Goal: Task Accomplishment & Management: Manage account settings

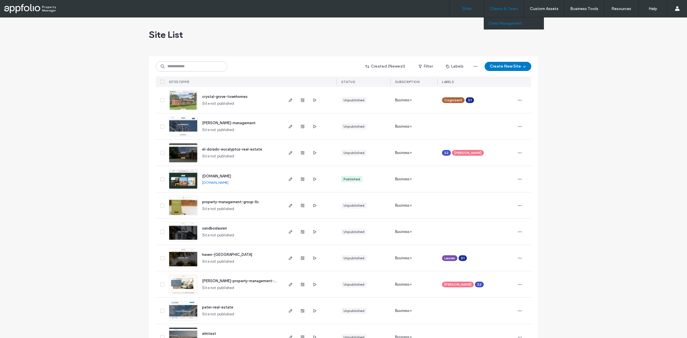
click at [511, 21] on label "Client Management" at bounding box center [504, 23] width 33 height 4
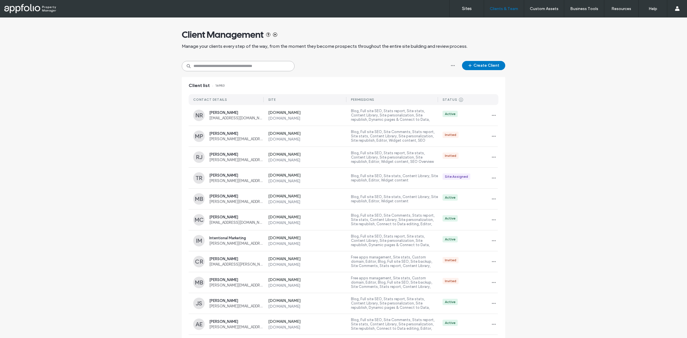
click at [262, 69] on input at bounding box center [238, 66] width 113 height 10
paste input "**********"
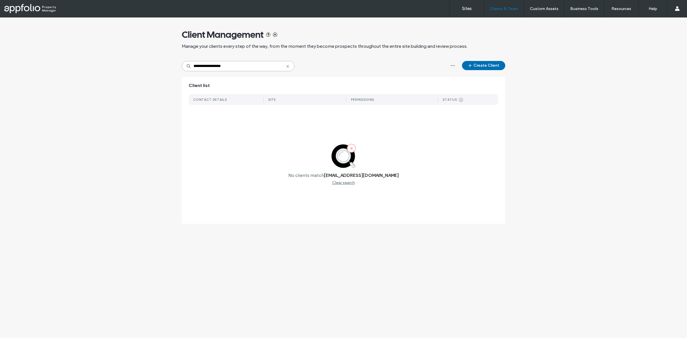
type input "**********"
click at [490, 65] on button "Create Client" at bounding box center [483, 65] width 43 height 9
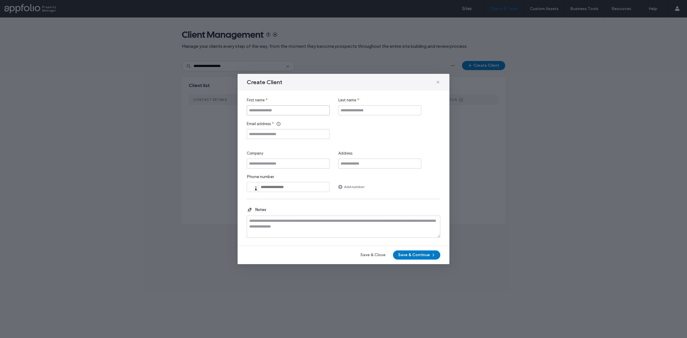
click at [301, 109] on input "First name" at bounding box center [288, 110] width 83 height 10
type input "****"
type input "******"
paste input "**********"
type input "**********"
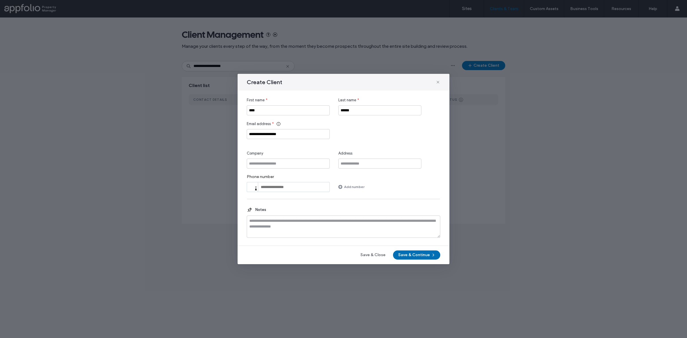
click at [419, 251] on button "Save & Continue" at bounding box center [416, 254] width 47 height 9
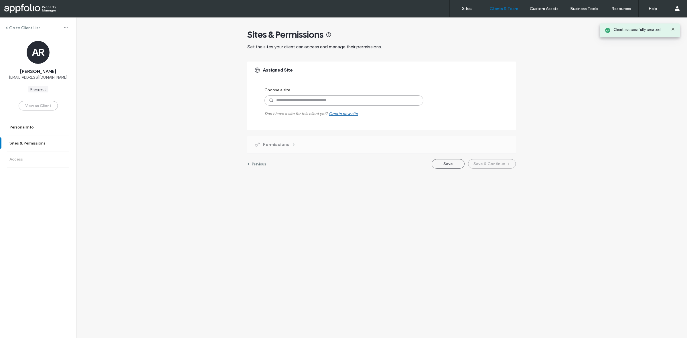
click at [285, 104] on input at bounding box center [343, 100] width 159 height 10
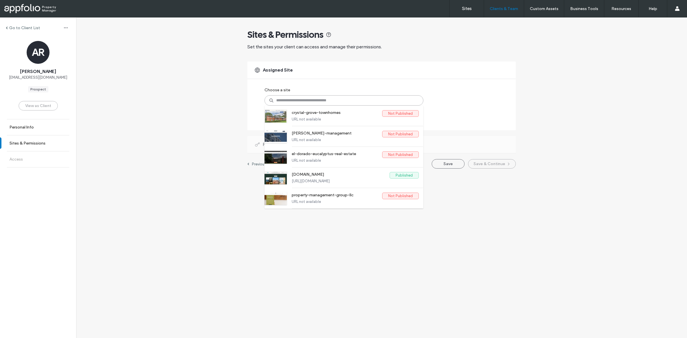
paste input "**********"
type input "**********"
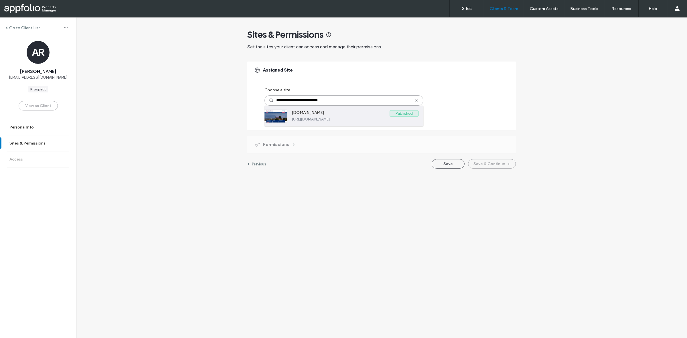
click at [369, 121] on label "https://www.westreliable.com" at bounding box center [355, 119] width 127 height 4
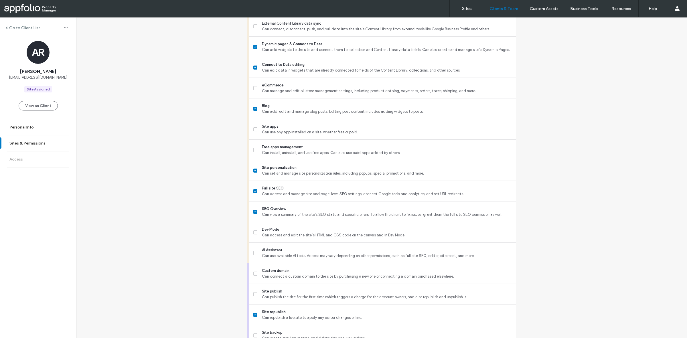
scroll to position [370, 0]
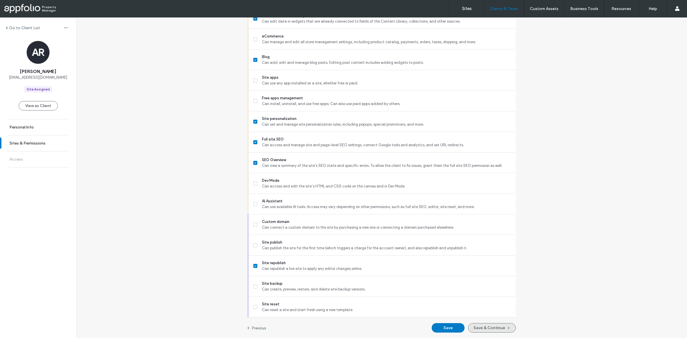
click at [480, 332] on button "Save & Continue" at bounding box center [492, 327] width 48 height 9
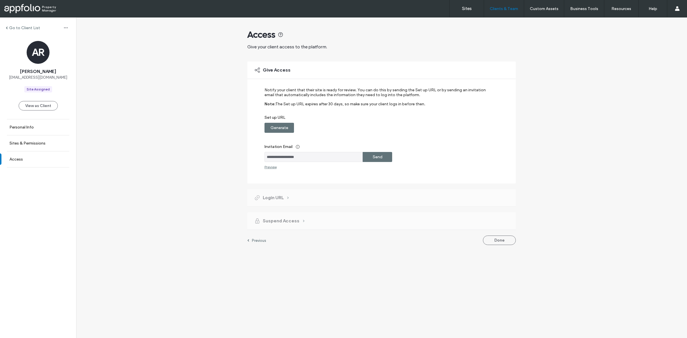
click at [379, 157] on label "Send" at bounding box center [378, 157] width 10 height 11
click at [464, 6] on label "Sites" at bounding box center [467, 8] width 10 height 5
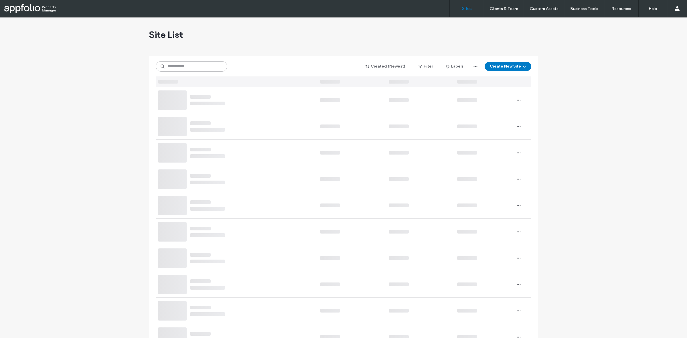
click at [212, 65] on input at bounding box center [192, 66] width 72 height 10
paste input "**********"
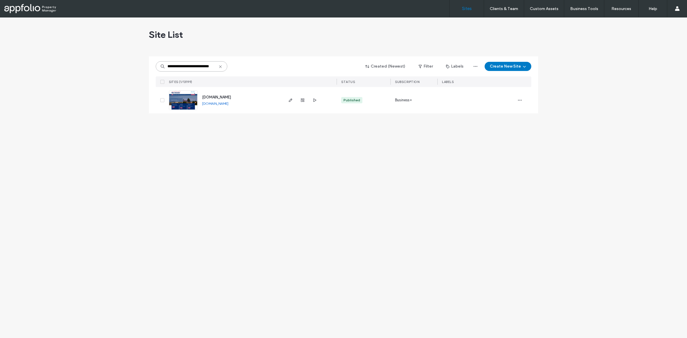
type input "**********"
click at [183, 99] on img at bounding box center [183, 110] width 28 height 39
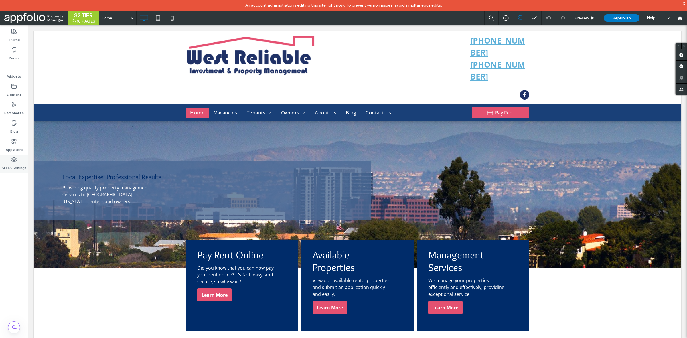
click at [15, 162] on icon at bounding box center [14, 160] width 6 height 6
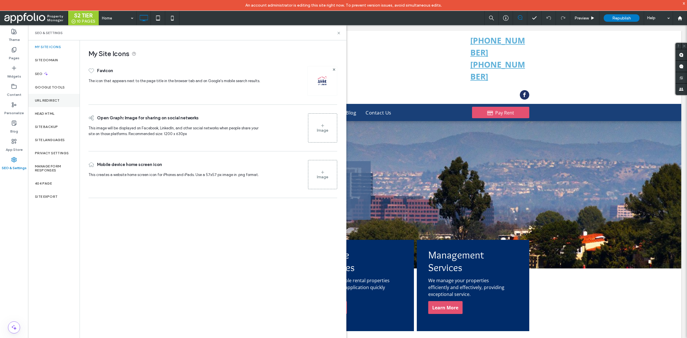
click at [61, 98] on div "URL Redirect" at bounding box center [54, 100] width 52 height 13
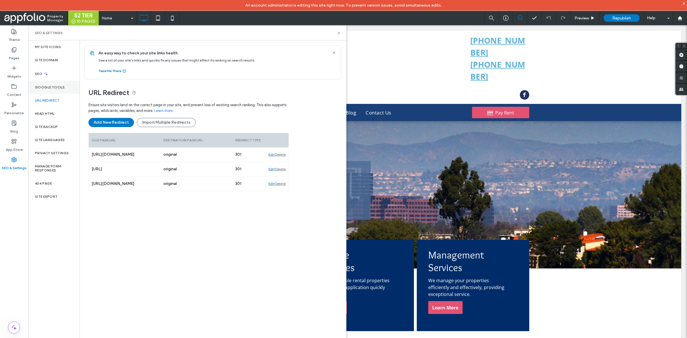
click at [56, 86] on label "Google Tools" at bounding box center [50, 87] width 30 height 4
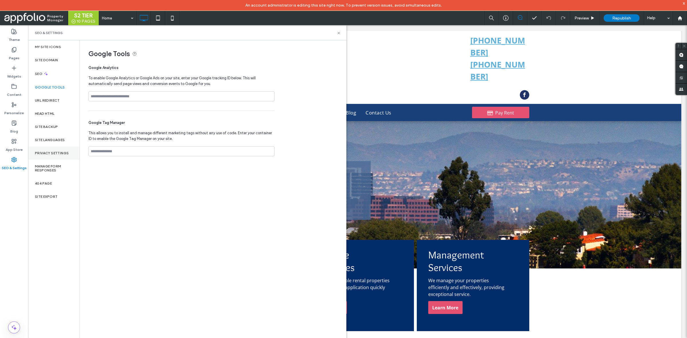
click at [65, 151] on label "Privacy Settings" at bounding box center [52, 153] width 34 height 4
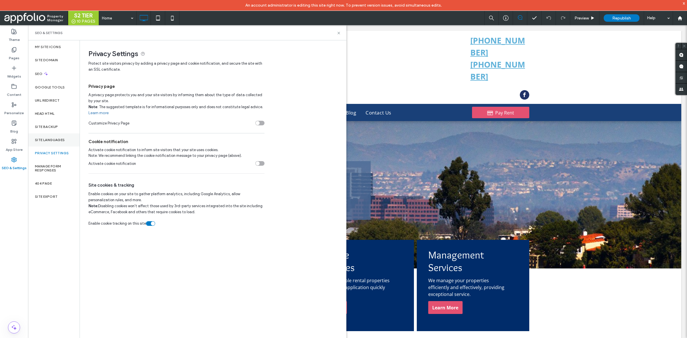
click at [60, 137] on div "Site Languages" at bounding box center [54, 139] width 52 height 13
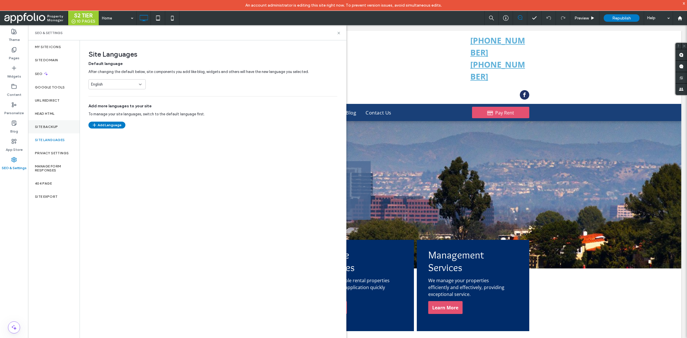
click at [56, 123] on div "Site Backup" at bounding box center [54, 126] width 52 height 13
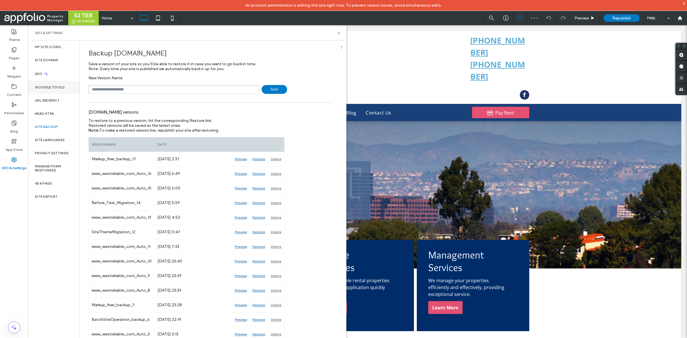
click at [66, 86] on div "Google Tools" at bounding box center [54, 87] width 52 height 13
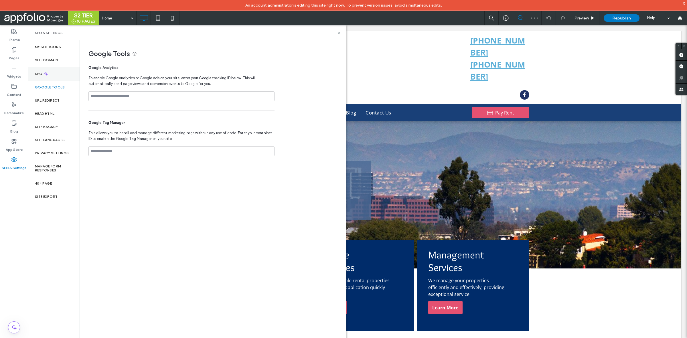
click at [58, 74] on div "SEO" at bounding box center [54, 74] width 52 height 14
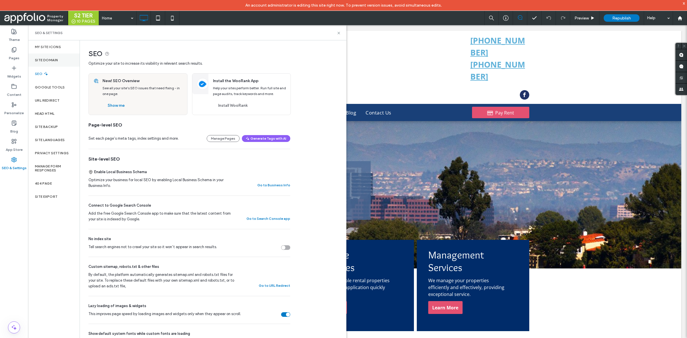
click at [54, 63] on div "Site Domain" at bounding box center [54, 60] width 52 height 13
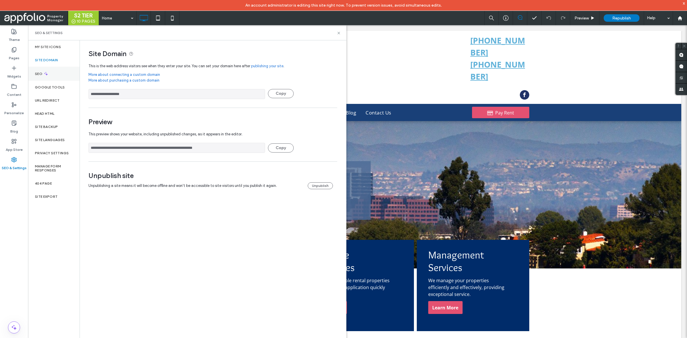
click at [44, 75] on icon at bounding box center [46, 73] width 5 height 5
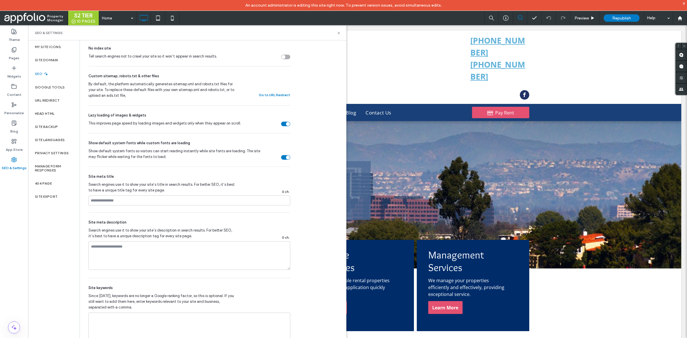
scroll to position [196, 0]
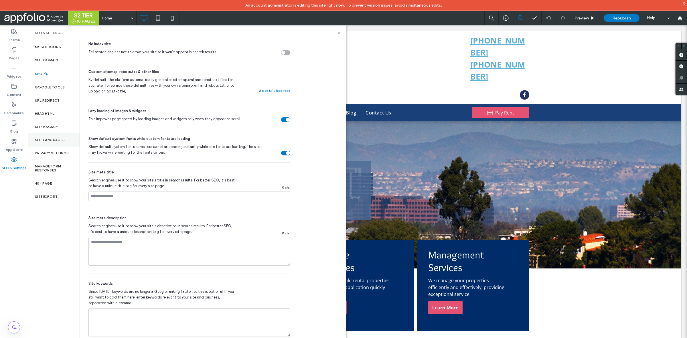
click at [61, 145] on div "Site Languages" at bounding box center [54, 139] width 52 height 13
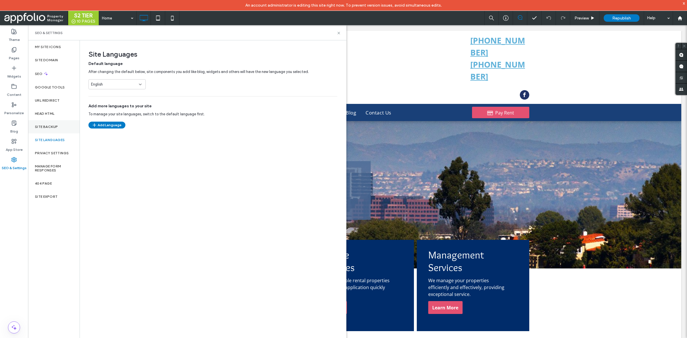
click at [65, 122] on div "Site Backup" at bounding box center [54, 126] width 52 height 13
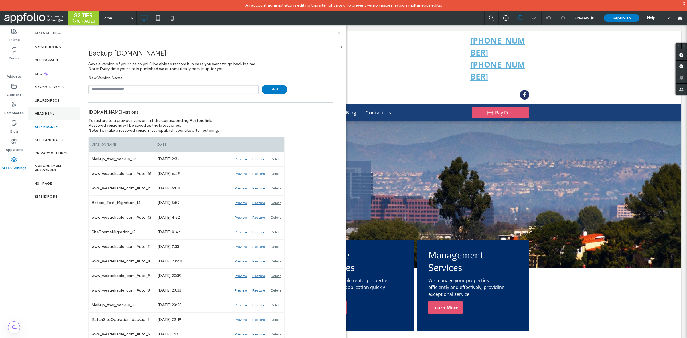
click at [68, 107] on div "Head HTML" at bounding box center [54, 113] width 52 height 13
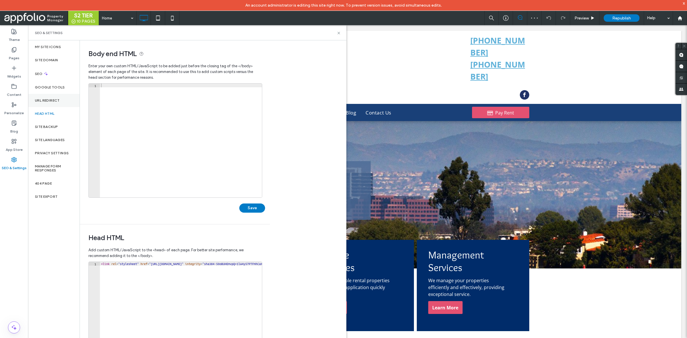
click at [64, 99] on div "URL Redirect" at bounding box center [54, 100] width 52 height 13
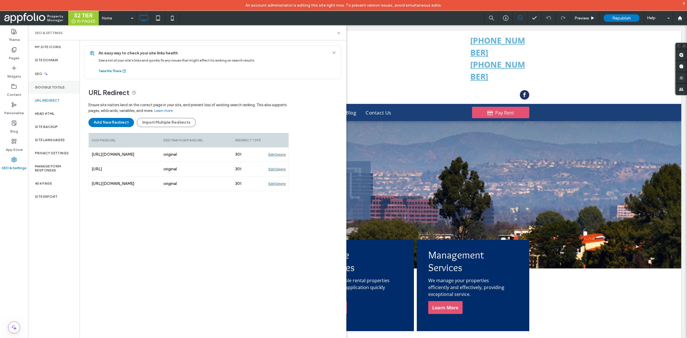
click at [66, 86] on div "Google Tools" at bounding box center [54, 87] width 52 height 13
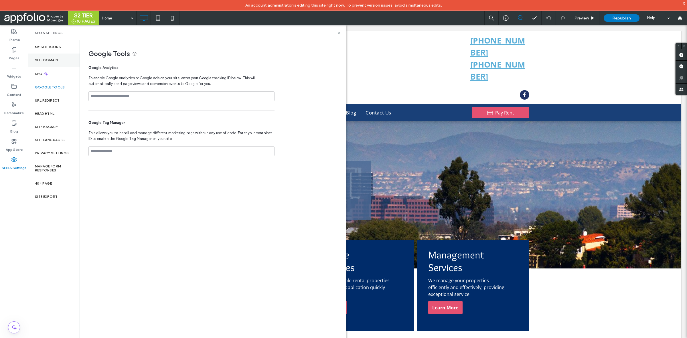
click at [63, 62] on div "Site Domain" at bounding box center [54, 60] width 52 height 13
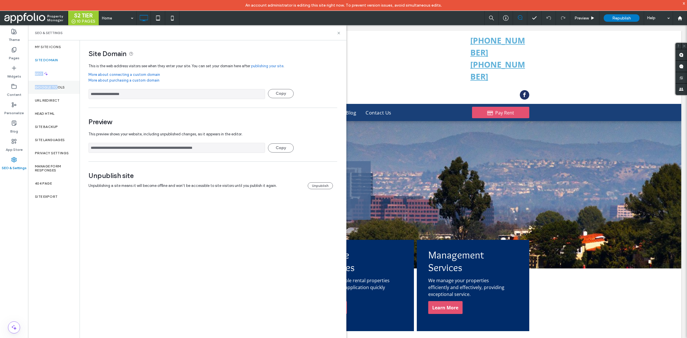
click at [57, 81] on div "My Site Icons Site Domain SEO Google Tools URL Redirect Head HTML Site Backup S…" at bounding box center [54, 194] width 52 height 309
click at [64, 73] on div "SEO" at bounding box center [54, 74] width 52 height 14
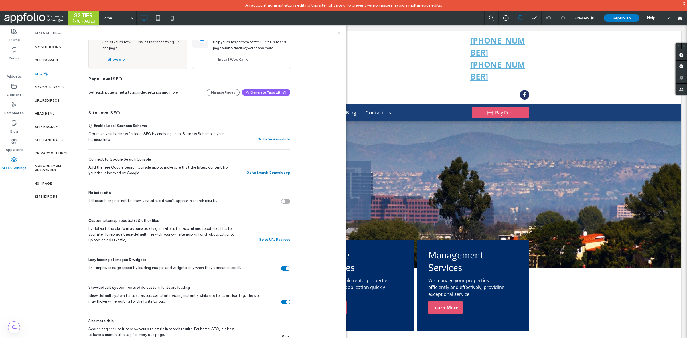
scroll to position [45, 0]
click at [263, 172] on button "Go to Search Console app" at bounding box center [268, 173] width 44 height 7
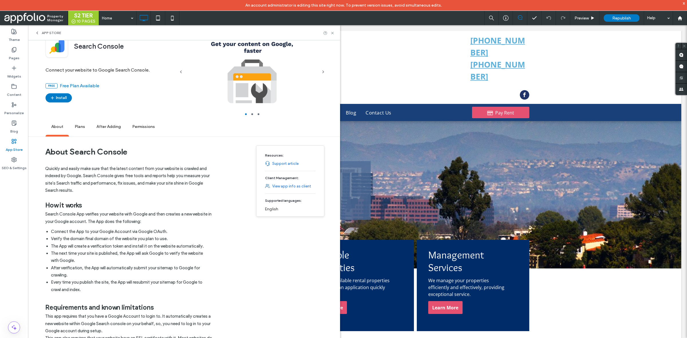
scroll to position [22, 0]
click at [79, 126] on span "Plans" at bounding box center [80, 128] width 22 height 16
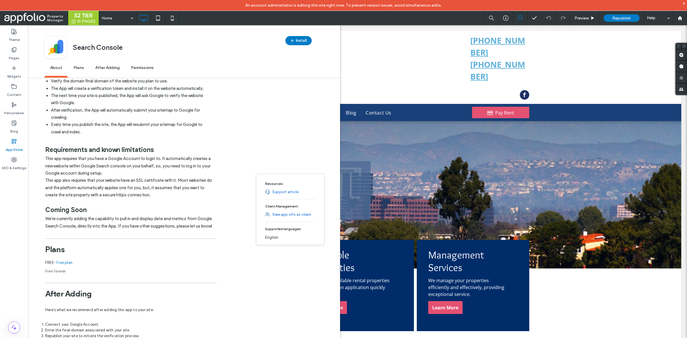
scroll to position [288, 0]
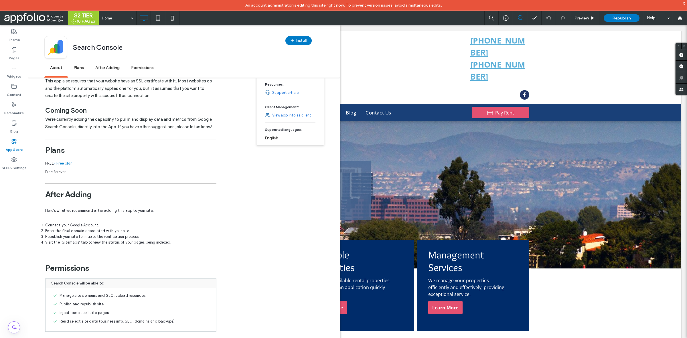
click at [114, 70] on span "After Adding" at bounding box center [108, 68] width 36 height 16
click at [148, 66] on span "Permissions" at bounding box center [142, 68] width 34 height 16
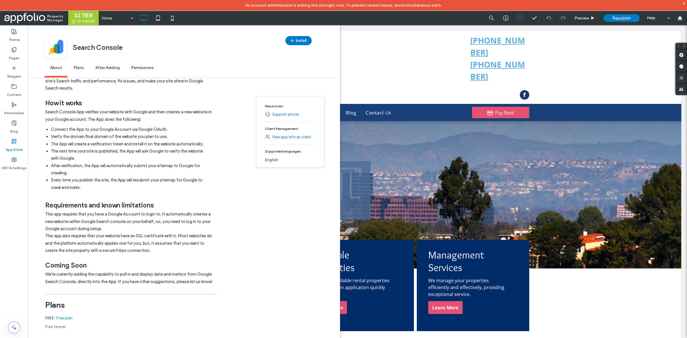
scroll to position [0, 0]
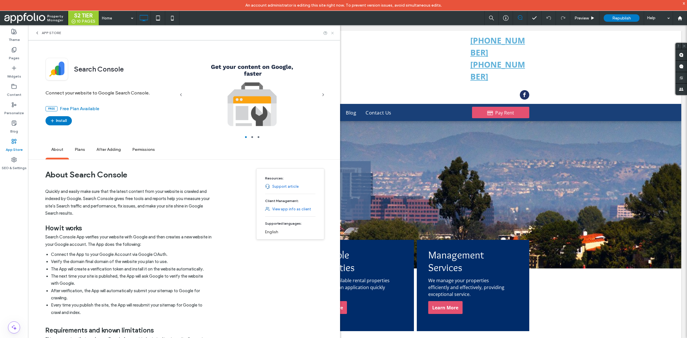
click at [335, 34] on icon at bounding box center [332, 33] width 4 height 4
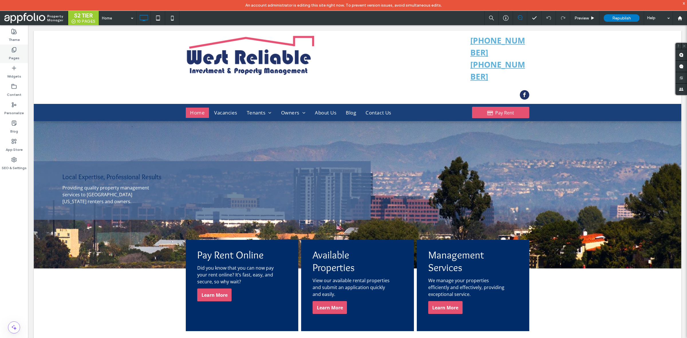
click at [10, 52] on div "Pages" at bounding box center [14, 54] width 28 height 18
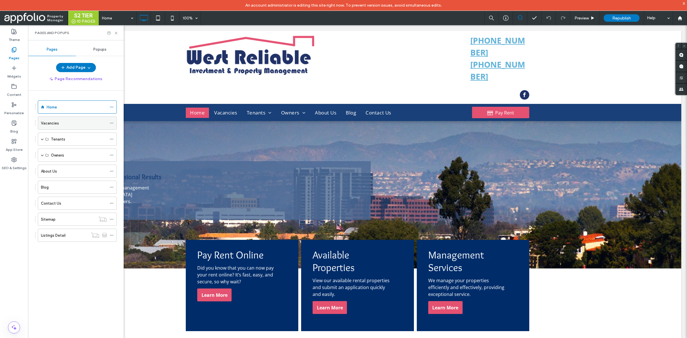
click at [75, 119] on div "Vacancies" at bounding box center [74, 123] width 66 height 13
click at [41, 141] on span at bounding box center [42, 139] width 3 height 3
click at [71, 155] on div "Overview" at bounding box center [79, 152] width 56 height 6
click at [85, 163] on div "Tenant Portal" at bounding box center [79, 165] width 56 height 13
click at [42, 180] on span at bounding box center [42, 181] width 3 height 13
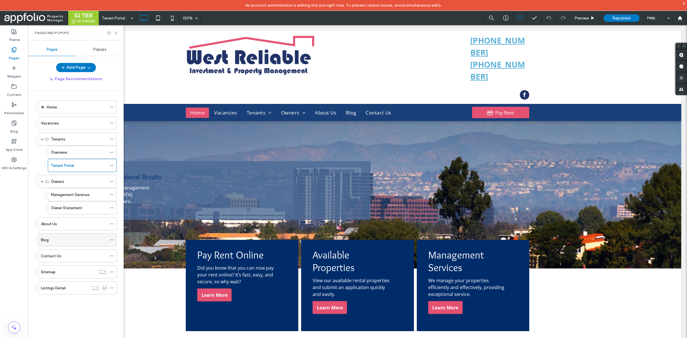
click at [55, 241] on div "Blog" at bounding box center [74, 240] width 66 height 6
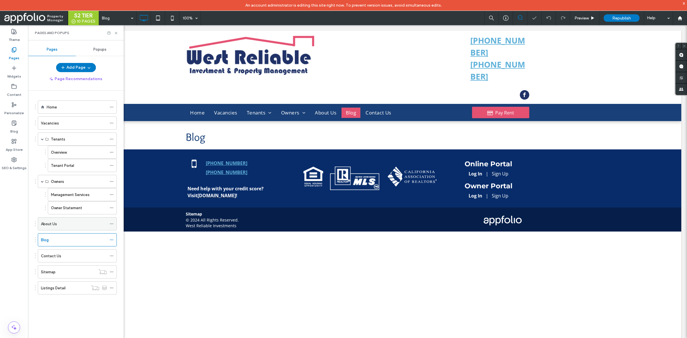
click at [65, 226] on div "About Us" at bounding box center [74, 224] width 66 height 6
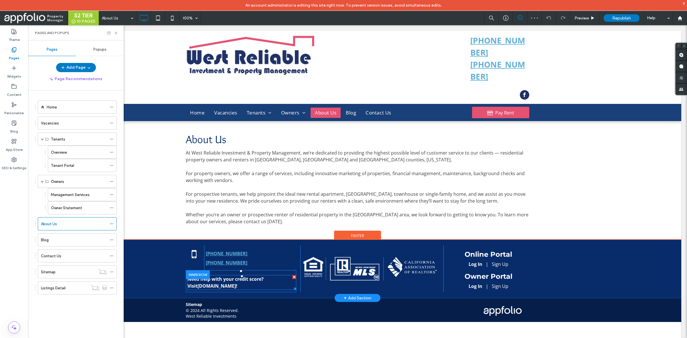
scroll to position [6, 0]
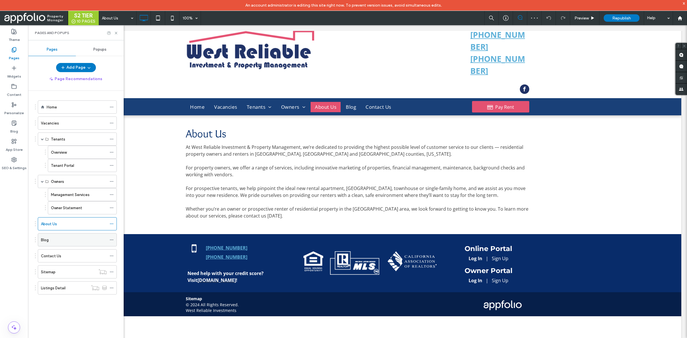
click at [60, 243] on div "Blog" at bounding box center [74, 240] width 66 height 6
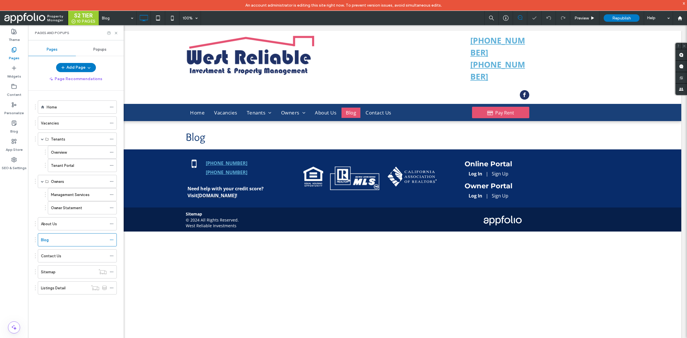
scroll to position [6, 0]
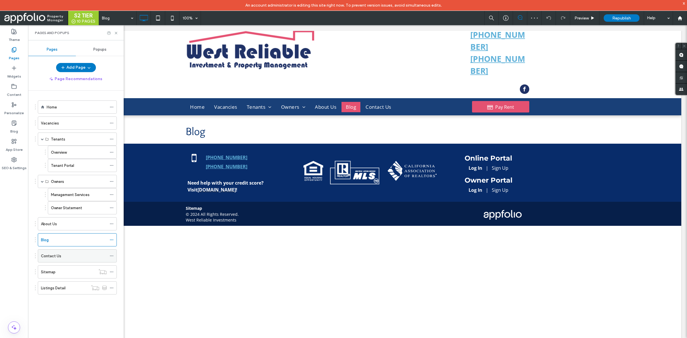
click at [66, 262] on div "Contact Us" at bounding box center [74, 256] width 66 height 13
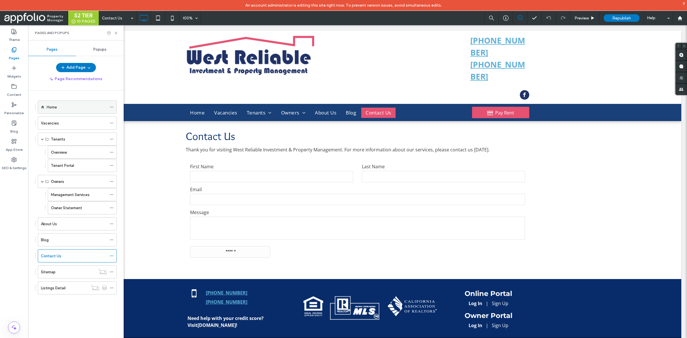
click at [94, 114] on div "Home" at bounding box center [77, 106] width 79 height 13
click at [81, 102] on div "Home" at bounding box center [77, 107] width 60 height 13
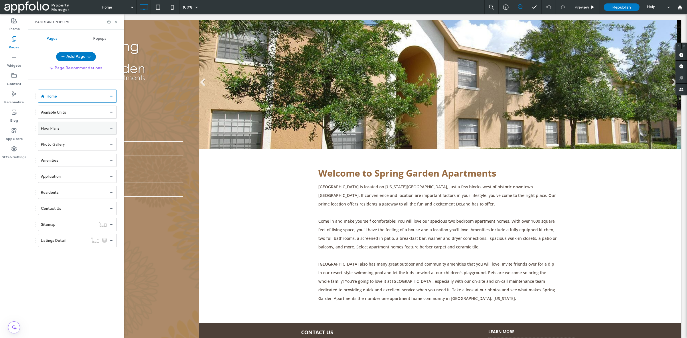
click at [63, 128] on div "Floor Plans" at bounding box center [74, 128] width 66 height 6
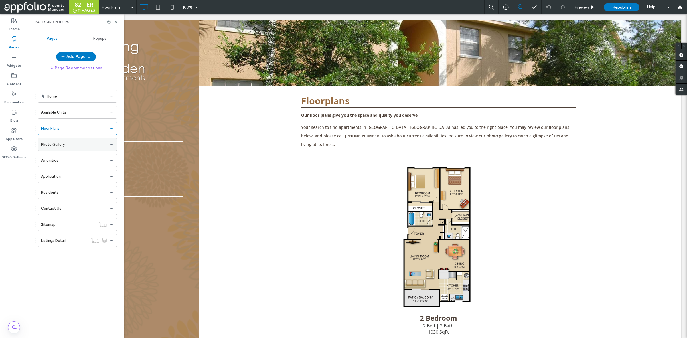
click at [61, 144] on label "Photo Gallery" at bounding box center [53, 144] width 24 height 10
click at [115, 20] on icon at bounding box center [116, 22] width 4 height 4
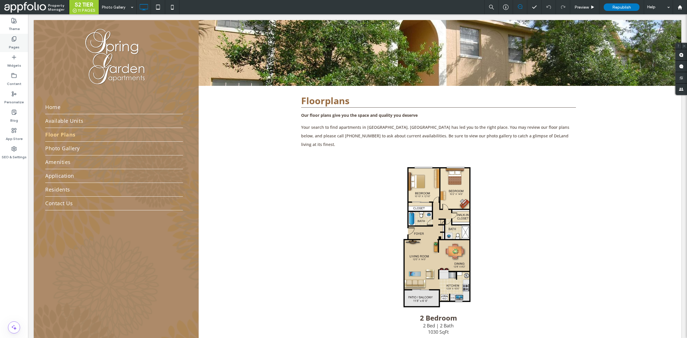
click at [17, 45] on label "Pages" at bounding box center [14, 46] width 11 height 8
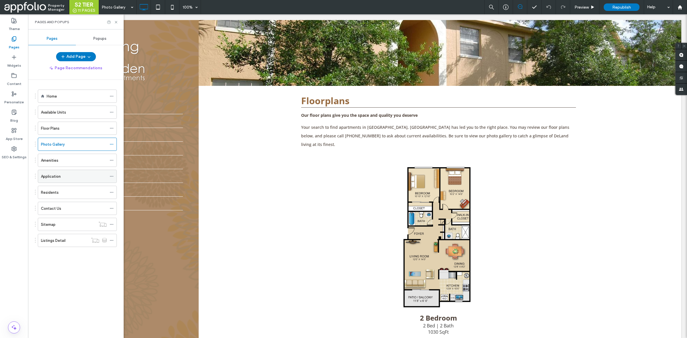
click at [48, 177] on label "Application" at bounding box center [51, 176] width 20 height 10
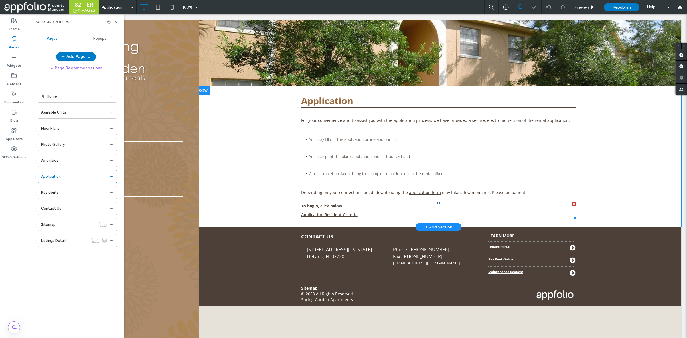
scroll to position [6, 0]
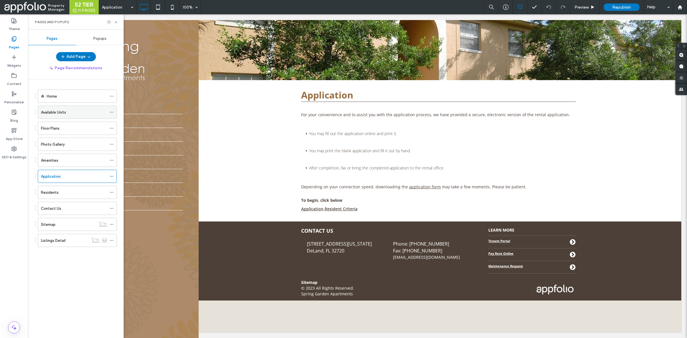
click at [75, 114] on div "Available Units" at bounding box center [74, 112] width 66 height 6
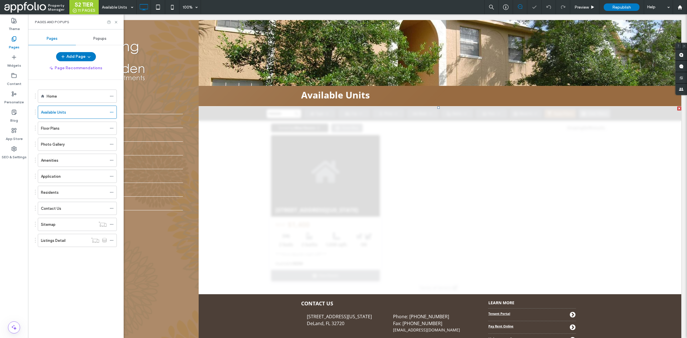
scroll to position [41, 0]
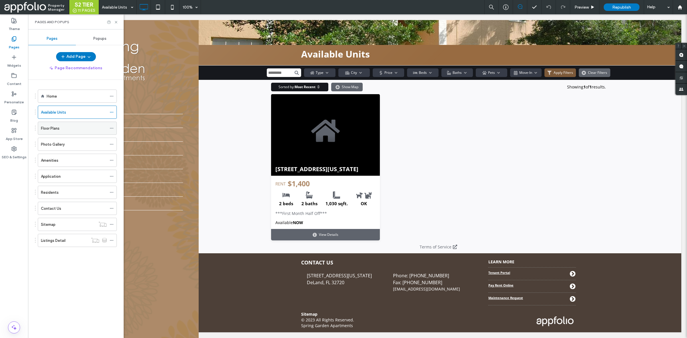
click at [79, 126] on div "Floor Plans" at bounding box center [74, 128] width 66 height 6
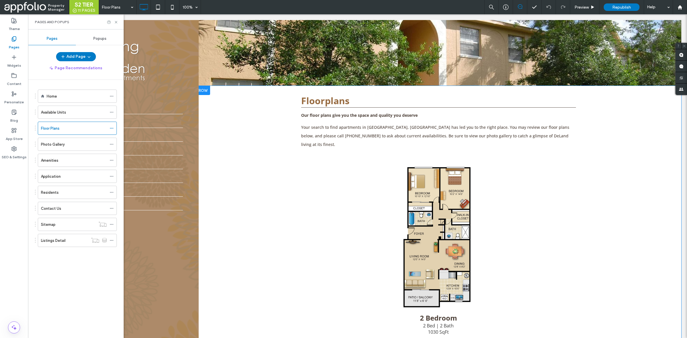
scroll to position [70, 0]
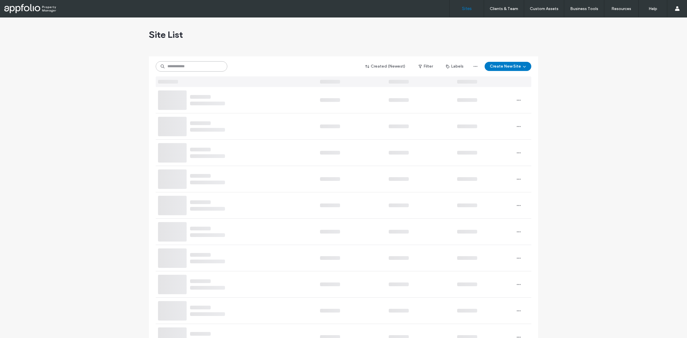
click at [188, 64] on input at bounding box center [192, 66] width 72 height 10
paste input "**********"
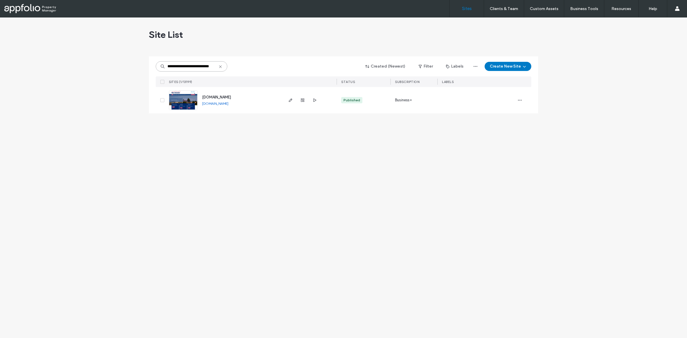
type input "**********"
click at [179, 100] on link at bounding box center [183, 99] width 29 height 19
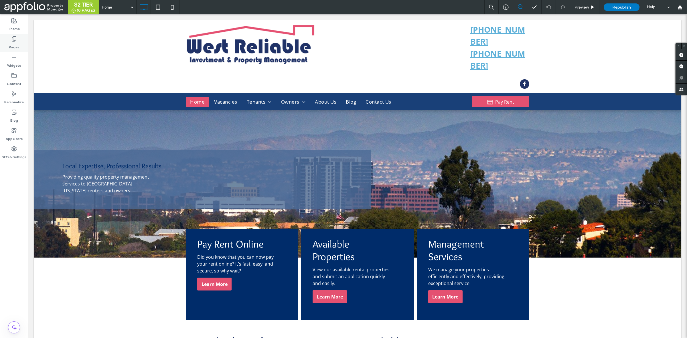
click at [16, 42] on label "Pages" at bounding box center [14, 46] width 11 height 8
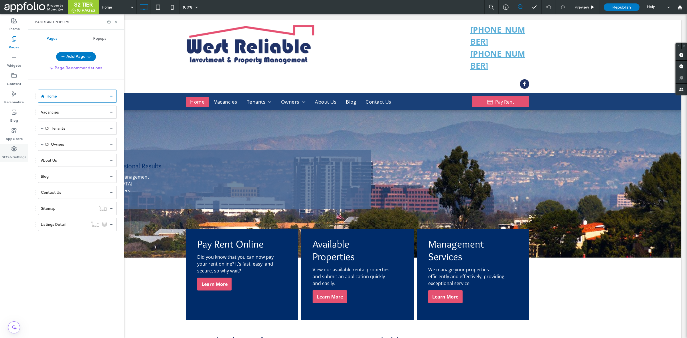
click at [15, 149] on icon at bounding box center [14, 149] width 6 height 6
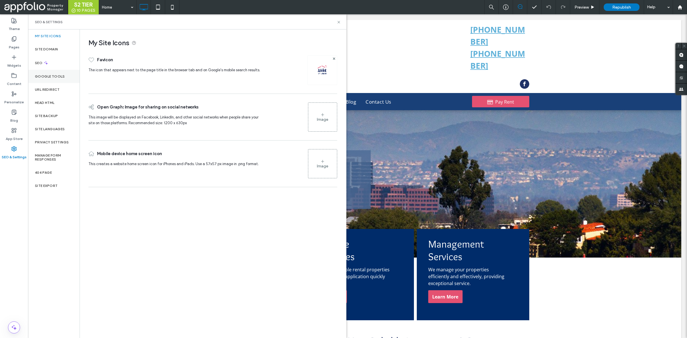
click at [66, 80] on div "Google Tools" at bounding box center [54, 76] width 52 height 13
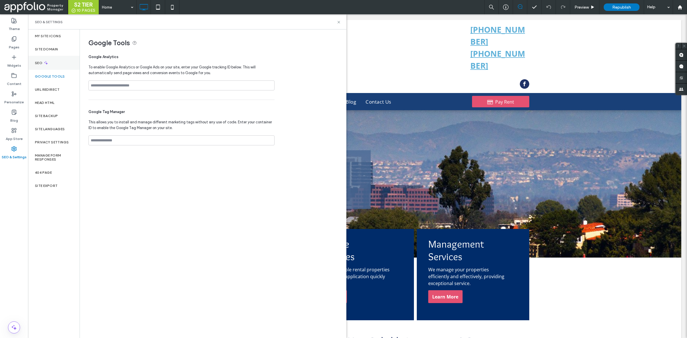
click at [51, 64] on div "SEO" at bounding box center [54, 63] width 52 height 14
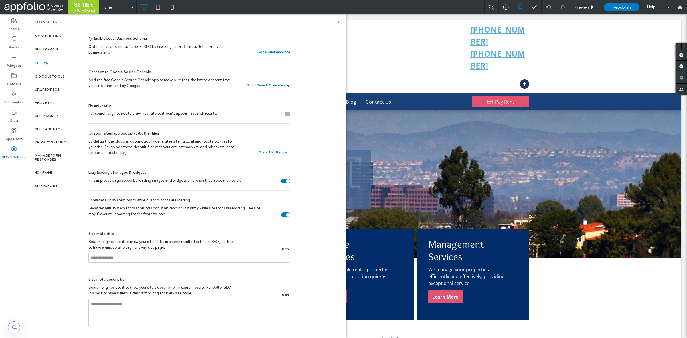
scroll to position [85, 0]
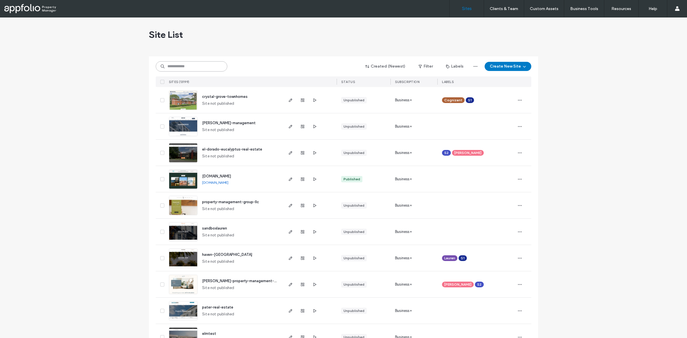
click at [206, 66] on input at bounding box center [192, 66] width 72 height 10
click at [206, 66] on input "*" at bounding box center [192, 66] width 72 height 10
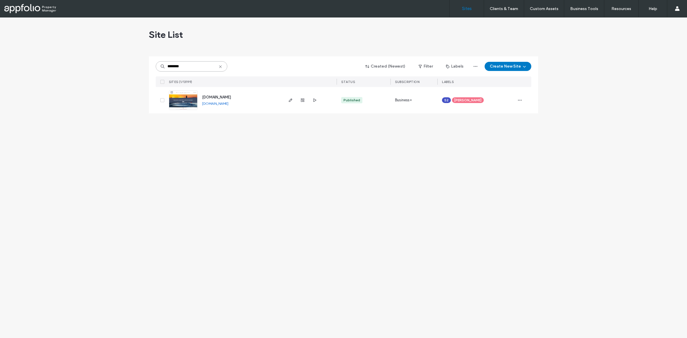
type input "********"
click at [186, 101] on img at bounding box center [183, 110] width 28 height 39
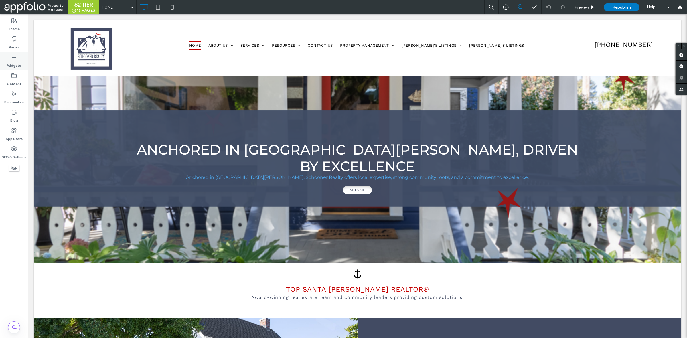
click at [5, 53] on div "Widgets" at bounding box center [14, 61] width 28 height 18
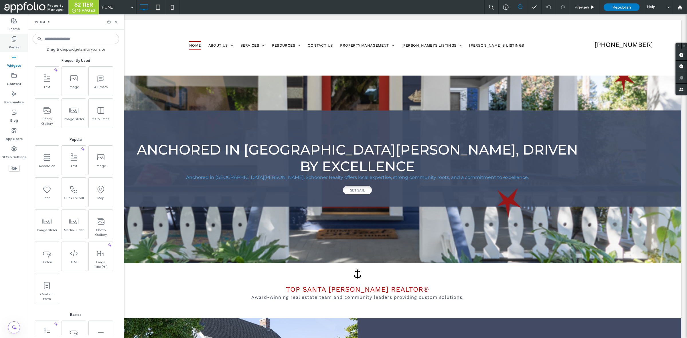
click at [16, 43] on label "Pages" at bounding box center [14, 46] width 11 height 8
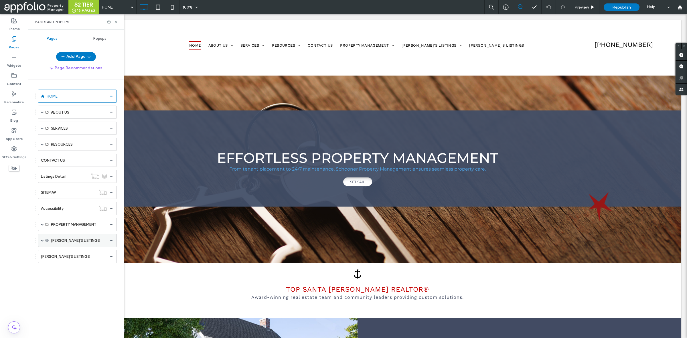
click at [42, 238] on span at bounding box center [42, 240] width 3 height 13
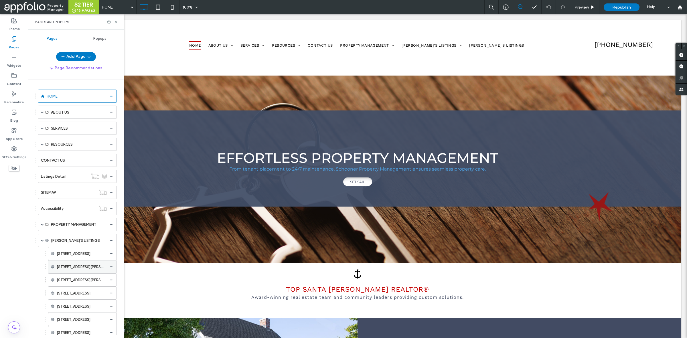
scroll to position [50, 0]
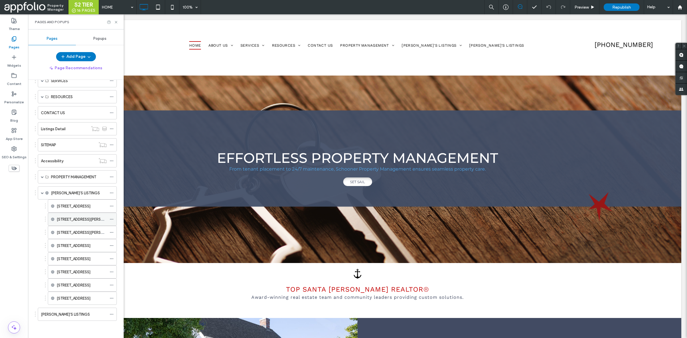
click at [79, 266] on div "20 GRANITE CREEK ROAD, SANTA CRUZ, CA" at bounding box center [82, 272] width 50 height 13
click at [111, 204] on icon at bounding box center [112, 206] width 4 height 4
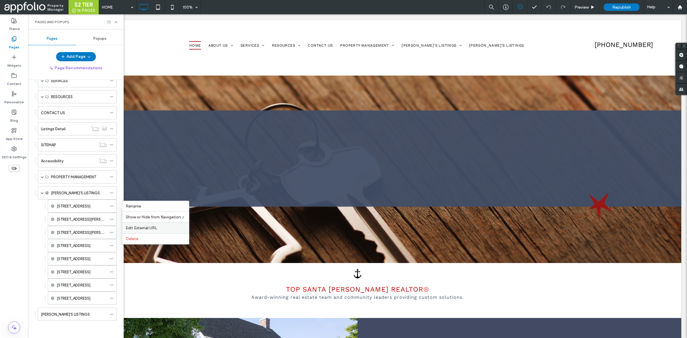
click at [147, 228] on span "Edit External URL" at bounding box center [141, 228] width 31 height 5
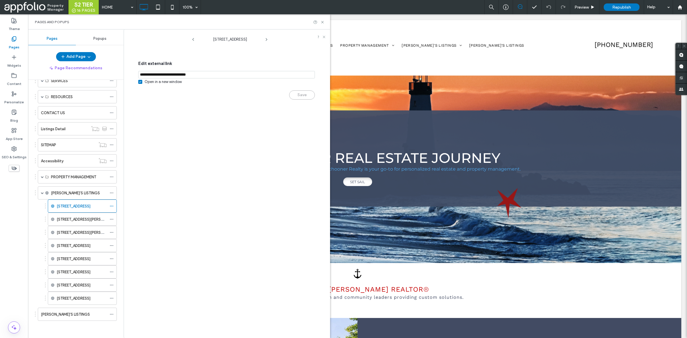
click at [251, 76] on input "notEmpty,url" at bounding box center [226, 74] width 177 height 7
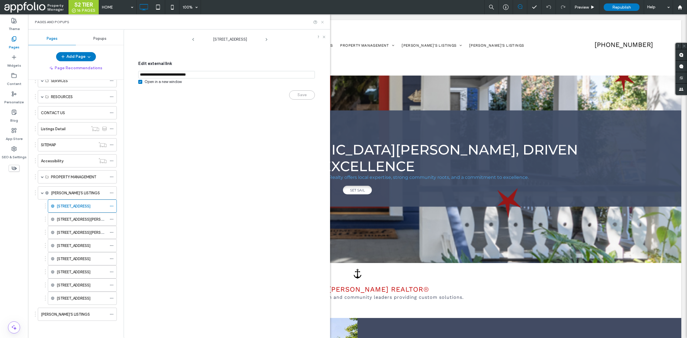
click at [321, 21] on icon at bounding box center [322, 22] width 4 height 4
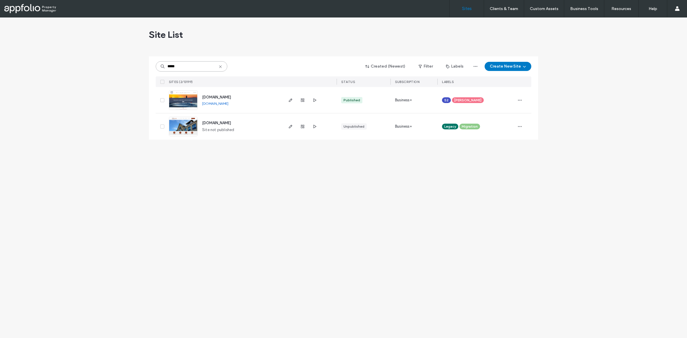
type input "*****"
click at [191, 107] on link at bounding box center [183, 99] width 29 height 19
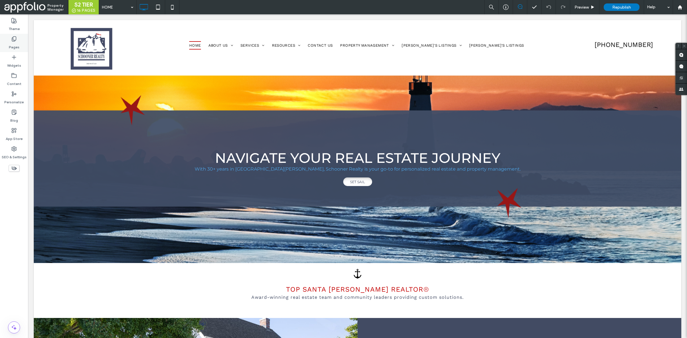
click at [16, 41] on icon at bounding box center [14, 39] width 6 height 6
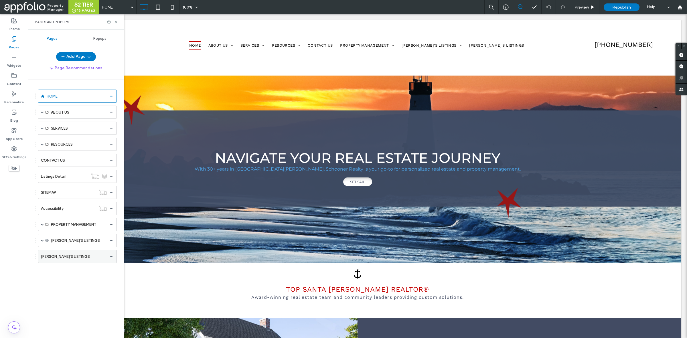
click at [74, 254] on div "CELESTE'S LISTINGS" at bounding box center [74, 256] width 66 height 13
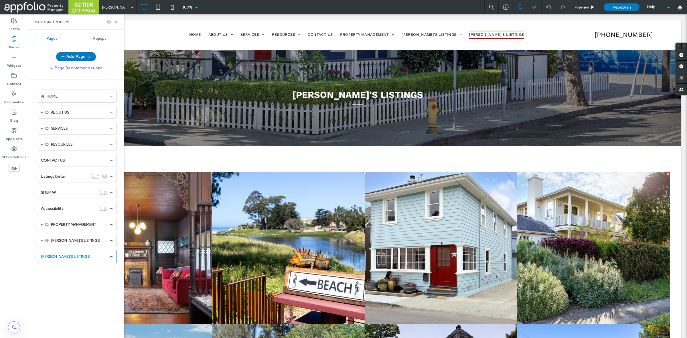
scroll to position [80, 0]
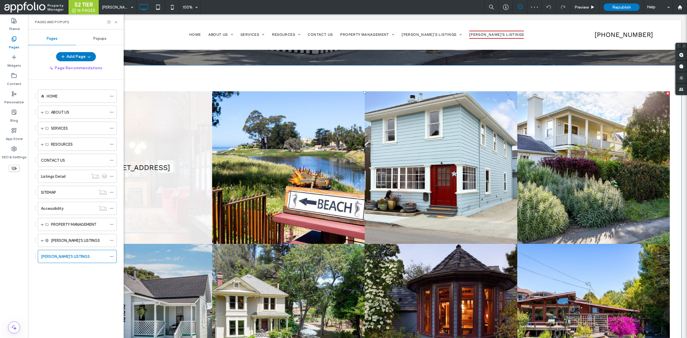
click at [164, 181] on link at bounding box center [136, 167] width 153 height 153
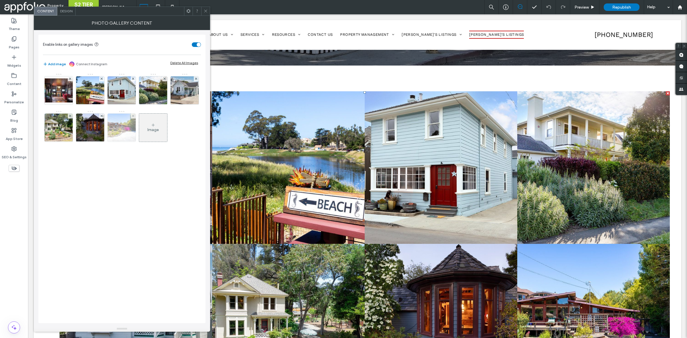
click at [140, 135] on img at bounding box center [121, 128] width 42 height 28
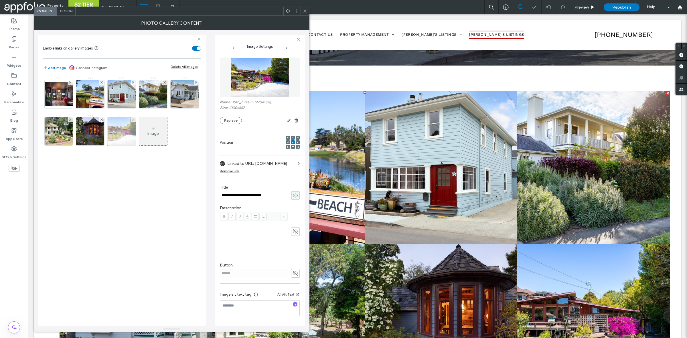
scroll to position [0, 0]
click at [304, 12] on use at bounding box center [304, 11] width 3 height 3
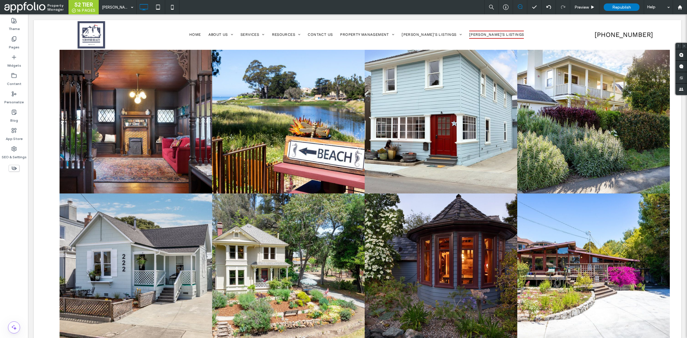
scroll to position [131, 0]
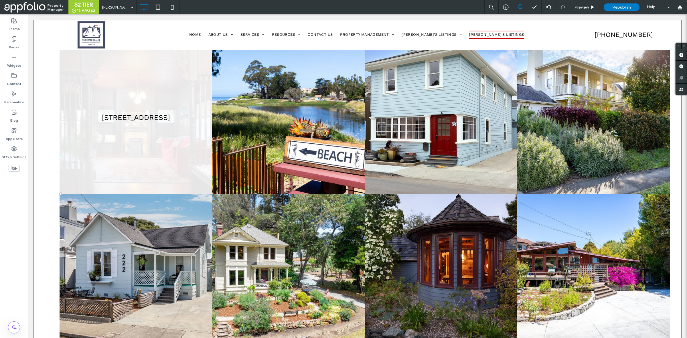
click at [155, 133] on link at bounding box center [136, 117] width 153 height 153
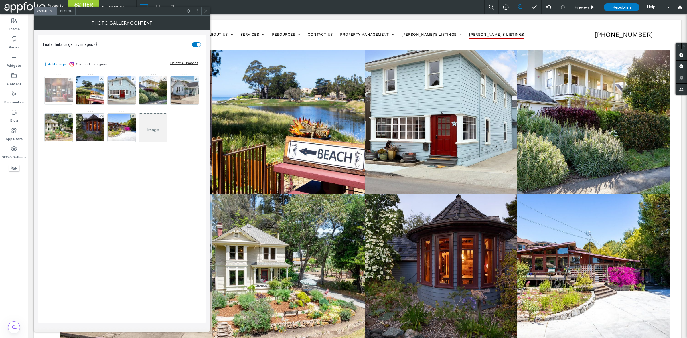
click at [57, 93] on img at bounding box center [59, 90] width 46 height 24
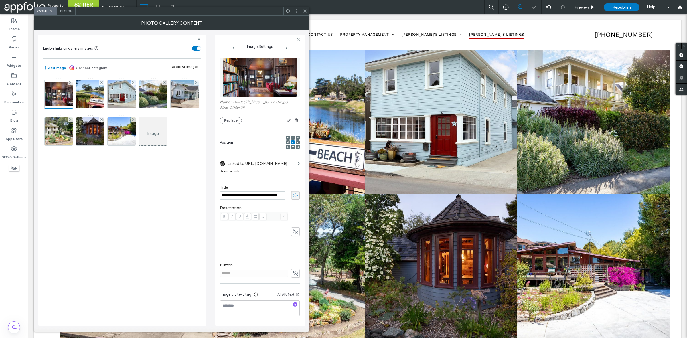
scroll to position [0, 0]
click at [233, 121] on button "Replace" at bounding box center [231, 120] width 22 height 7
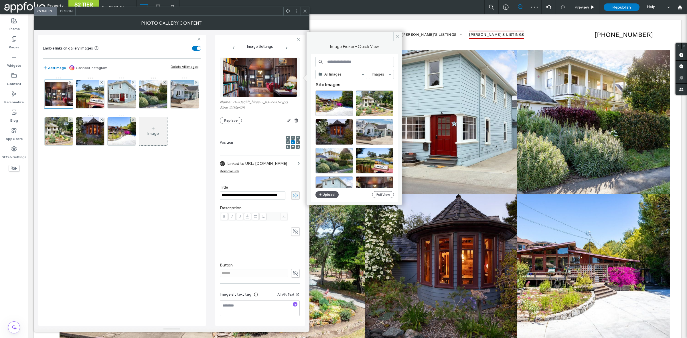
click at [331, 198] on button "Upload" at bounding box center [326, 194] width 23 height 7
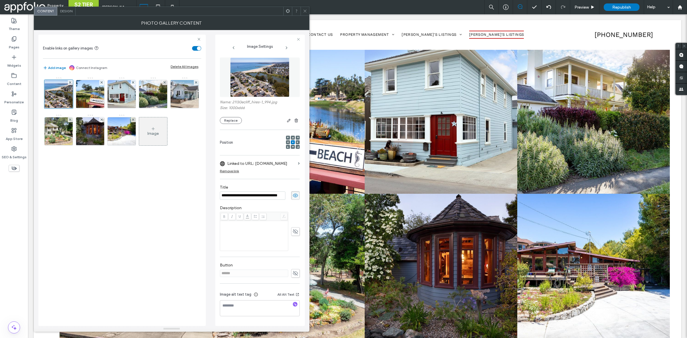
click at [304, 8] on span at bounding box center [305, 11] width 4 height 9
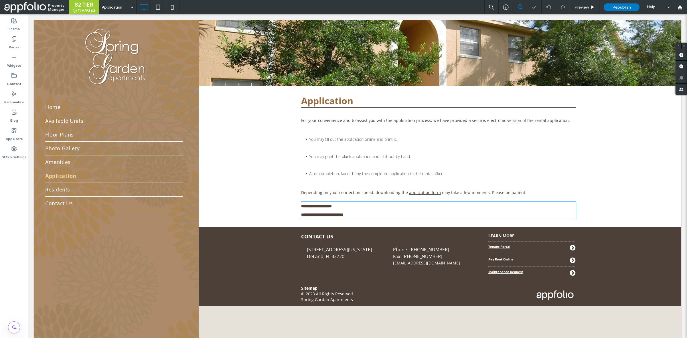
type input "*********"
type input "**"
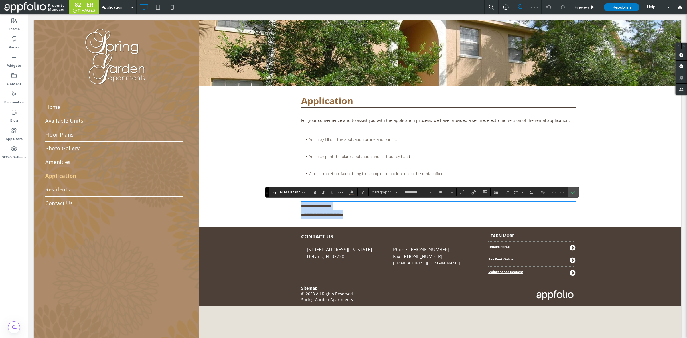
click at [354, 215] on p "**********" at bounding box center [438, 214] width 275 height 9
click at [357, 215] on p "**********" at bounding box center [438, 214] width 275 height 9
click at [476, 190] on icon "Link" at bounding box center [473, 192] width 5 height 5
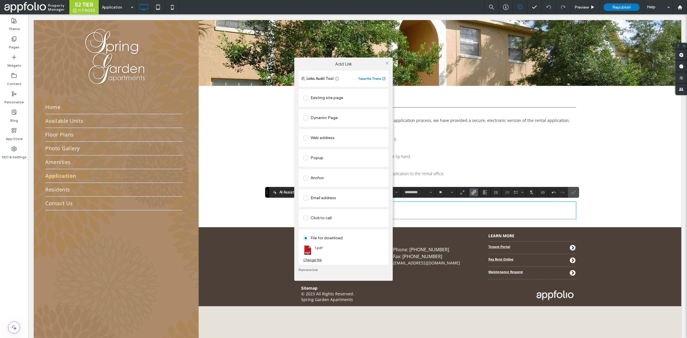
click at [307, 249] on img at bounding box center [307, 250] width 9 height 9
click at [11, 44] on div "Add Link Links Audit Tool Take Me There Existing site page Dynamic Page Web add…" at bounding box center [343, 169] width 687 height 338
click at [386, 64] on icon at bounding box center [387, 63] width 4 height 4
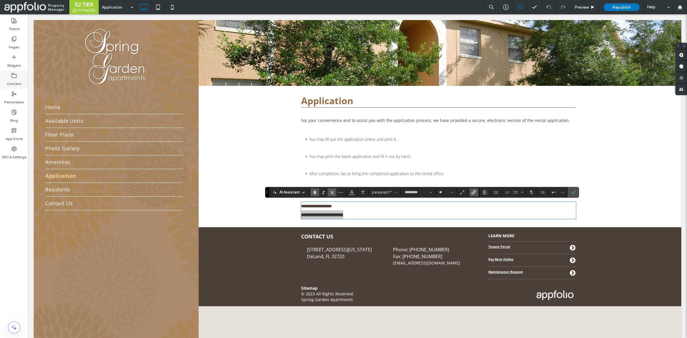
click at [8, 80] on label "Content" at bounding box center [14, 82] width 15 height 8
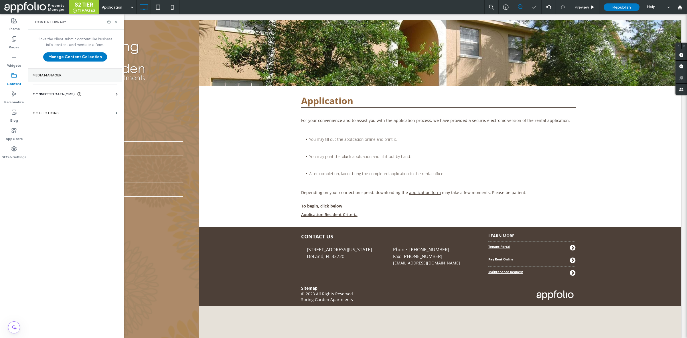
click at [87, 80] on section "Media Manager" at bounding box center [75, 75] width 94 height 13
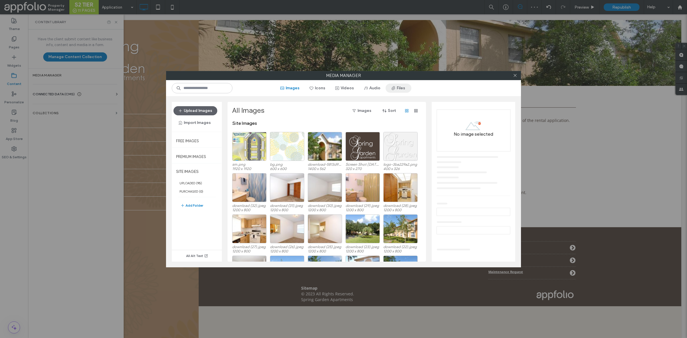
click at [398, 85] on button "Files" at bounding box center [399, 88] width 26 height 9
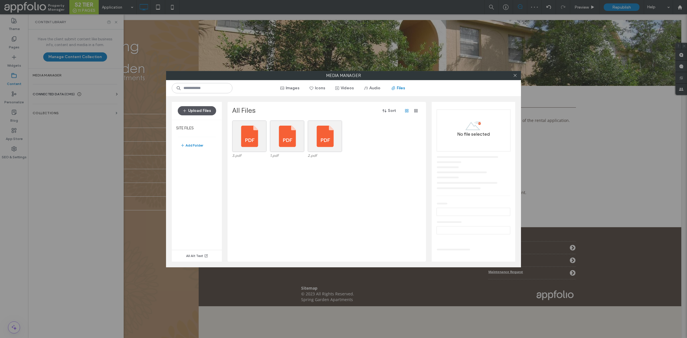
click at [207, 112] on button "Upload Files" at bounding box center [197, 110] width 38 height 9
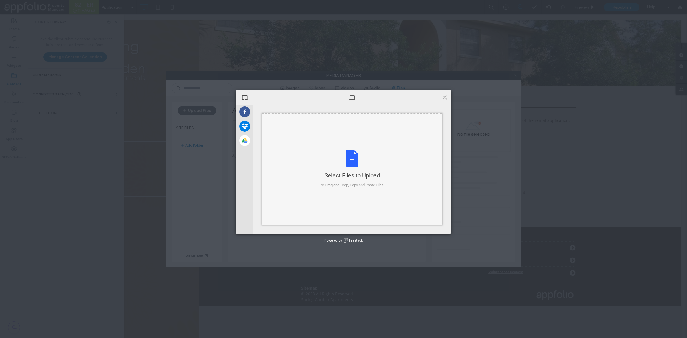
click at [353, 159] on div "Select Files to Upload or Drag and Drop, Copy and Paste Files" at bounding box center [352, 169] width 63 height 38
click at [440, 225] on span "Upload 1" at bounding box center [433, 225] width 29 height 11
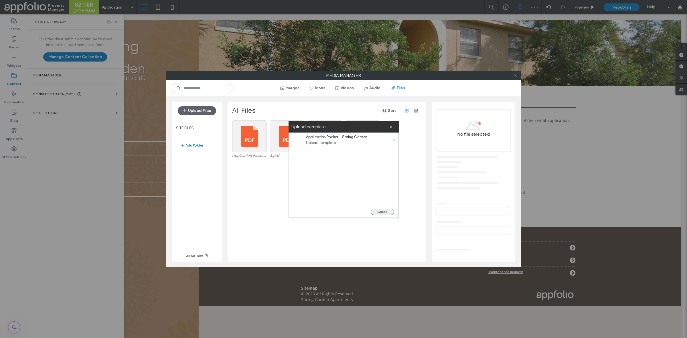
click at [382, 210] on button "Close" at bounding box center [382, 212] width 23 height 6
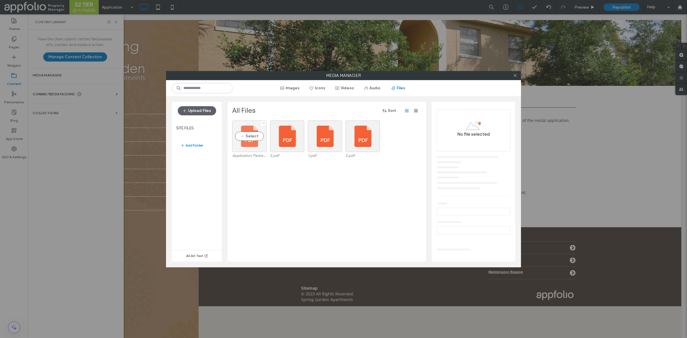
click at [250, 134] on div "Select" at bounding box center [249, 135] width 34 height 31
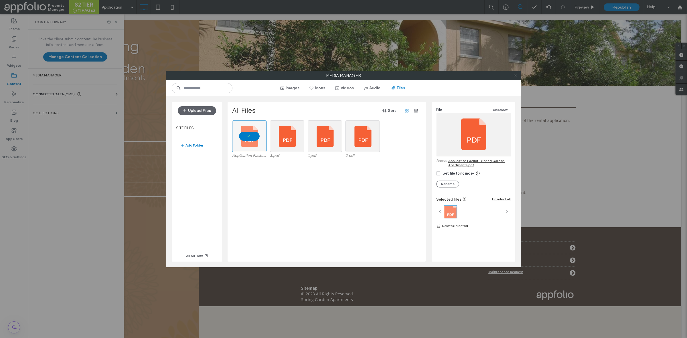
click at [513, 75] on icon at bounding box center [515, 75] width 4 height 4
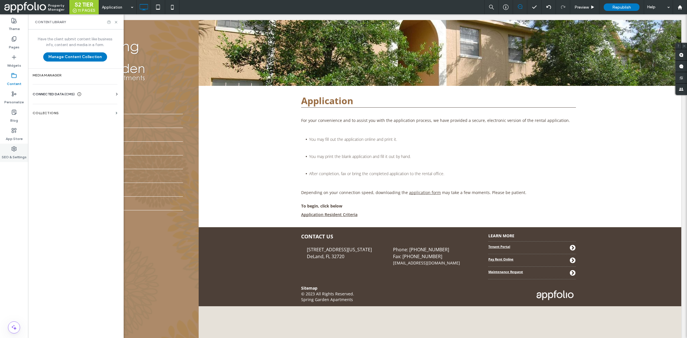
click at [16, 153] on label "SEO & Settings" at bounding box center [14, 156] width 25 height 8
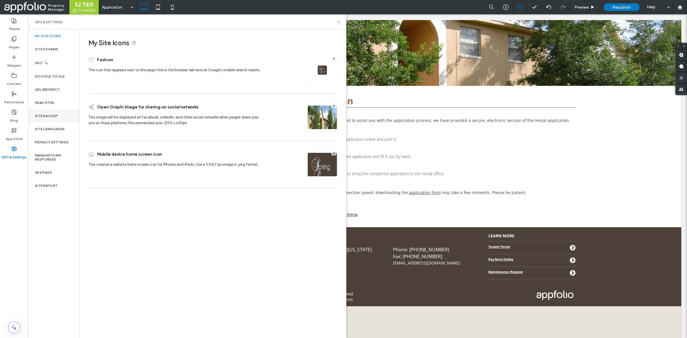
click at [56, 113] on div "Site Backup" at bounding box center [54, 115] width 52 height 13
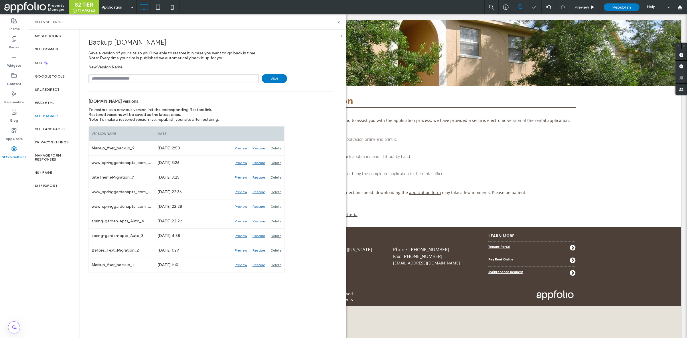
click at [158, 79] on input "text" at bounding box center [173, 78] width 170 height 9
type input "**********"
click at [279, 75] on span "Save" at bounding box center [274, 78] width 25 height 9
click at [339, 22] on icon at bounding box center [339, 22] width 4 height 4
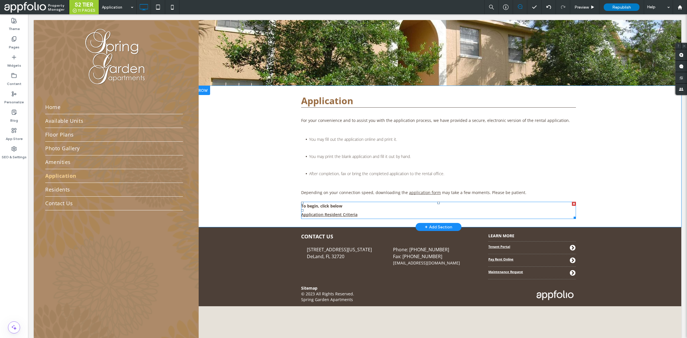
click at [345, 215] on link "Application Resident Criteria" at bounding box center [329, 214] width 56 height 5
type input "*********"
type input "**"
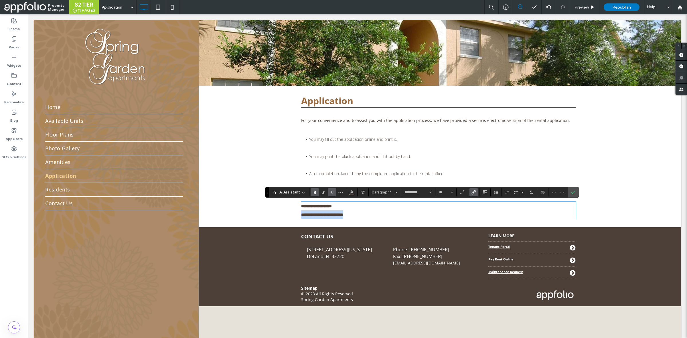
click at [365, 211] on p "**********" at bounding box center [438, 214] width 275 height 9
click at [364, 209] on div "**********" at bounding box center [438, 210] width 275 height 17
click at [475, 191] on icon "Link" at bounding box center [473, 192] width 5 height 5
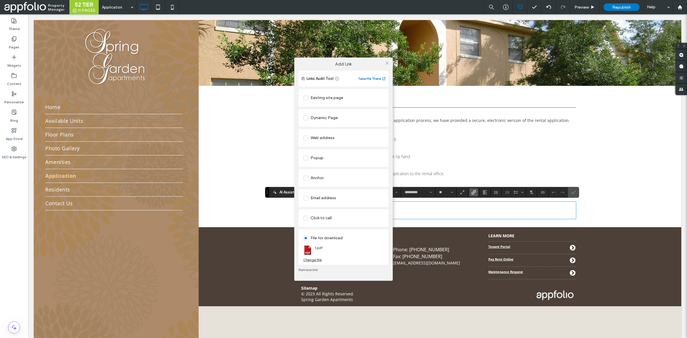
click at [310, 260] on div "Change file" at bounding box center [312, 260] width 19 height 4
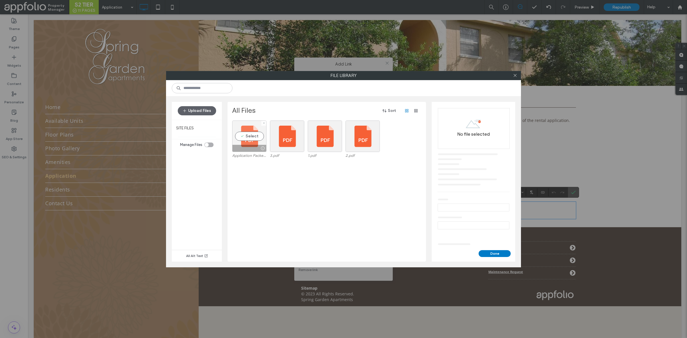
click at [249, 135] on div "Select" at bounding box center [249, 135] width 34 height 31
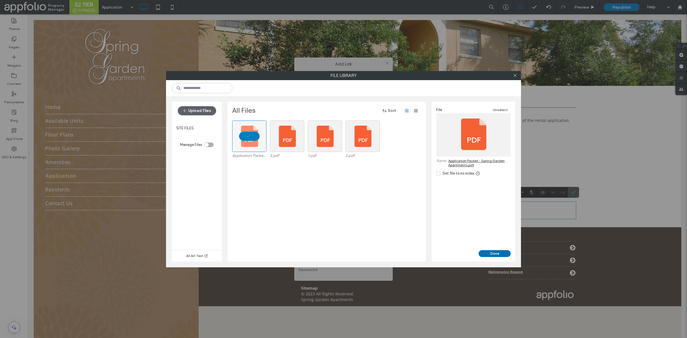
click at [494, 253] on button "Done" at bounding box center [495, 253] width 32 height 7
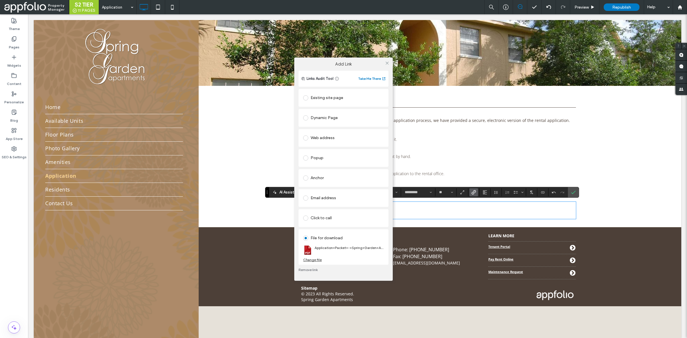
click at [574, 193] on div "Add Link Links Audit Tool Take Me There Existing site page Dynamic Page Web add…" at bounding box center [343, 169] width 687 height 338
click at [386, 61] on icon at bounding box center [387, 63] width 4 height 4
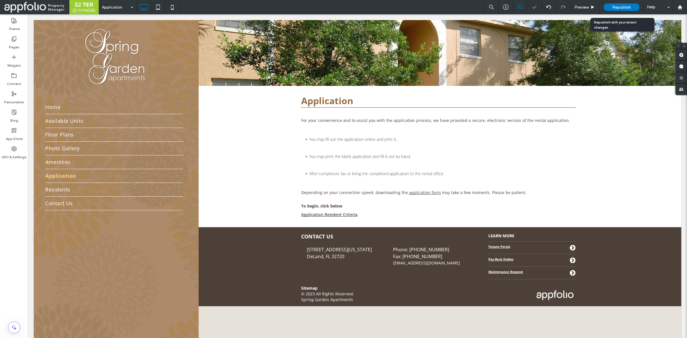
click at [619, 6] on span "Republish" at bounding box center [621, 7] width 19 height 5
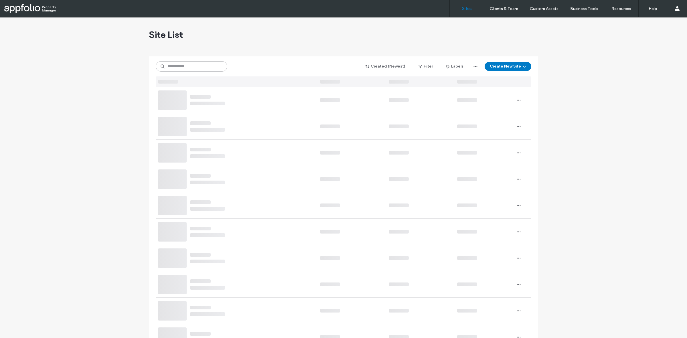
click at [180, 65] on input at bounding box center [192, 66] width 72 height 10
paste input "**********"
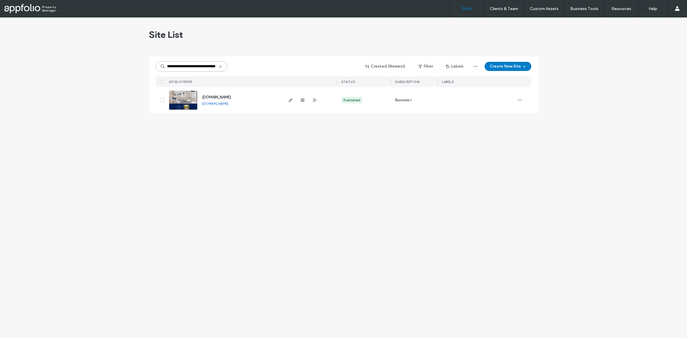
type input "**********"
click at [179, 98] on link at bounding box center [183, 99] width 29 height 19
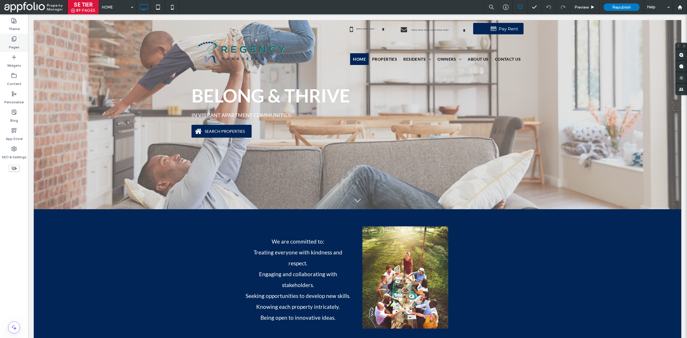
click at [9, 35] on div "Pages" at bounding box center [14, 43] width 28 height 18
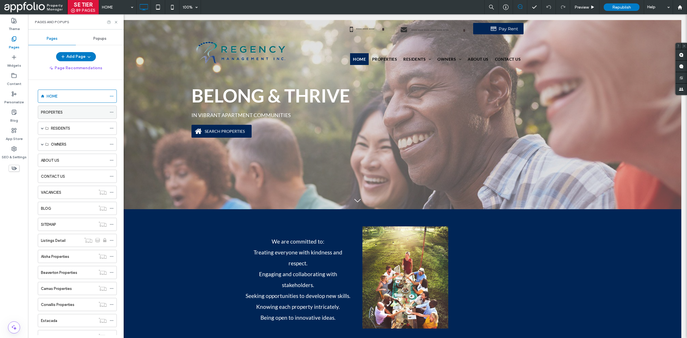
click at [52, 116] on div "PROPERTIES" at bounding box center [74, 112] width 66 height 13
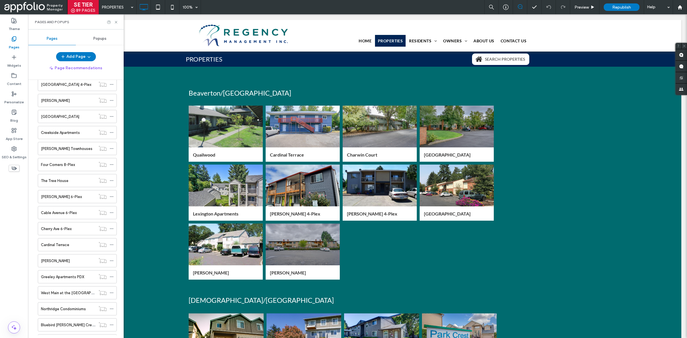
scroll to position [1471, 0]
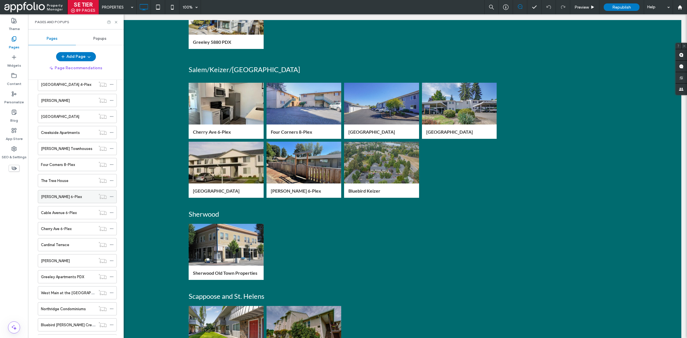
click at [76, 200] on div "Nguyen 6-Plex" at bounding box center [68, 197] width 55 height 6
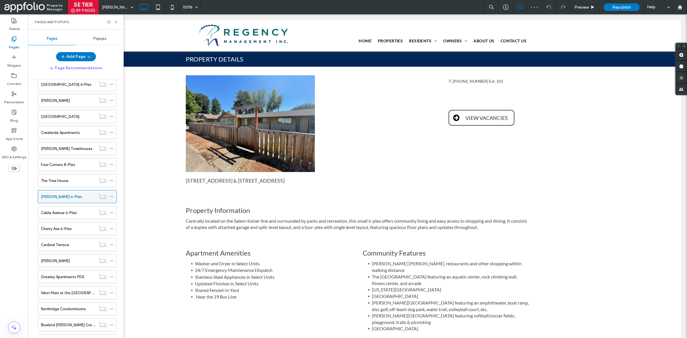
click at [112, 199] on icon at bounding box center [112, 197] width 4 height 4
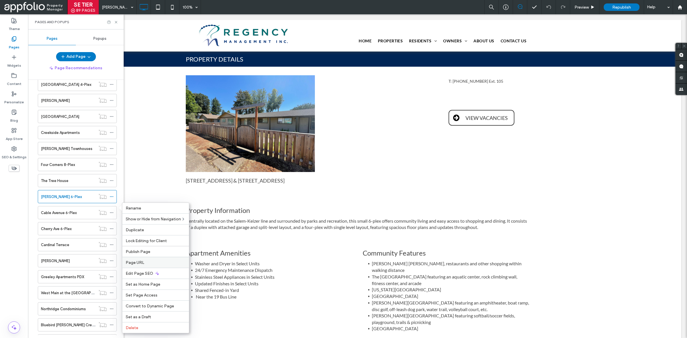
click at [153, 266] on div "Page URL" at bounding box center [155, 262] width 67 height 11
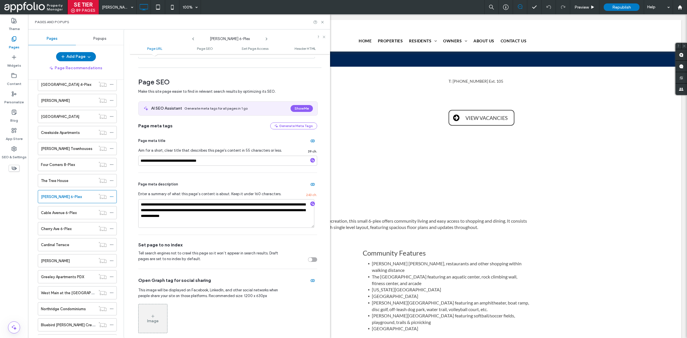
scroll to position [98, 0]
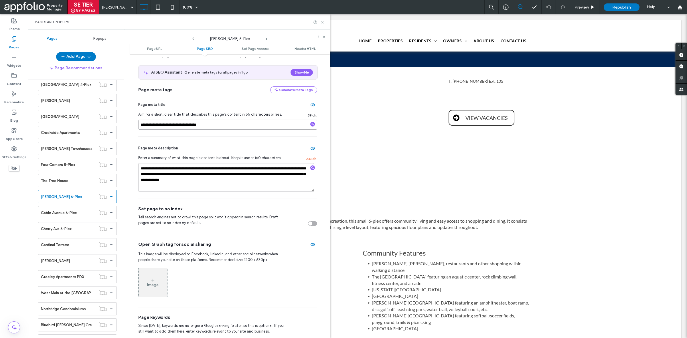
click at [157, 125] on input "**********" at bounding box center [227, 125] width 179 height 10
type input "**********"
drag, startPoint x: 161, startPoint y: 169, endPoint x: 154, endPoint y: 137, distance: 32.8
type textarea "**********"
click at [290, 139] on div "**********" at bounding box center [227, 168] width 179 height 62
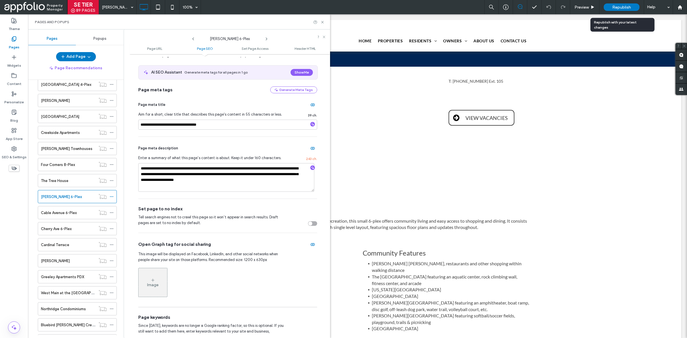
click at [626, 8] on span "Republish" at bounding box center [621, 7] width 19 height 5
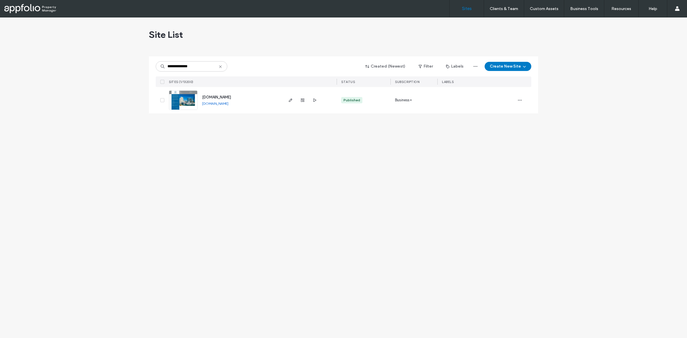
type input "**********"
click at [185, 100] on link at bounding box center [183, 99] width 29 height 19
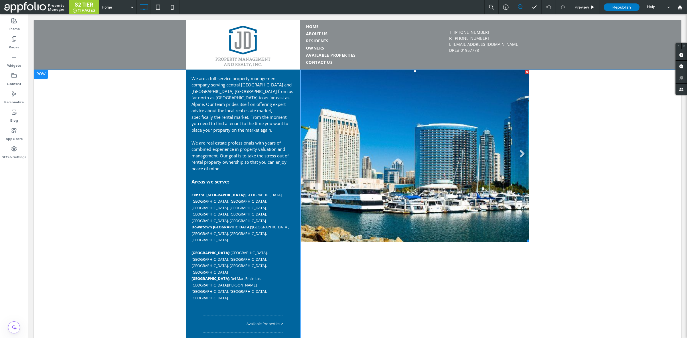
scroll to position [21, 0]
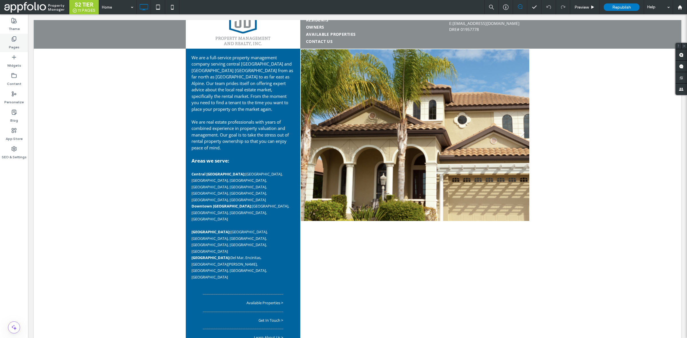
click at [20, 44] on div "Pages" at bounding box center [14, 43] width 28 height 18
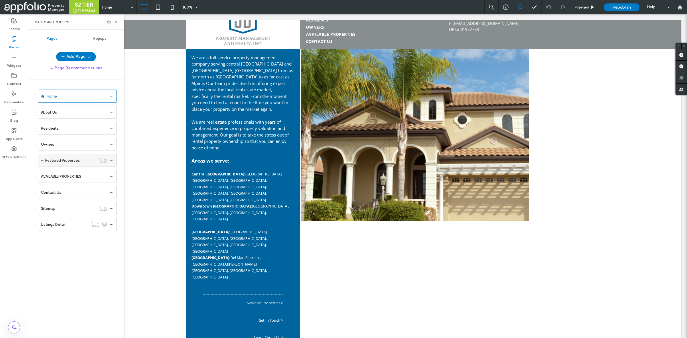
click at [42, 159] on span at bounding box center [42, 160] width 3 height 3
click at [72, 177] on div "Single Property" at bounding box center [73, 173] width 45 height 13
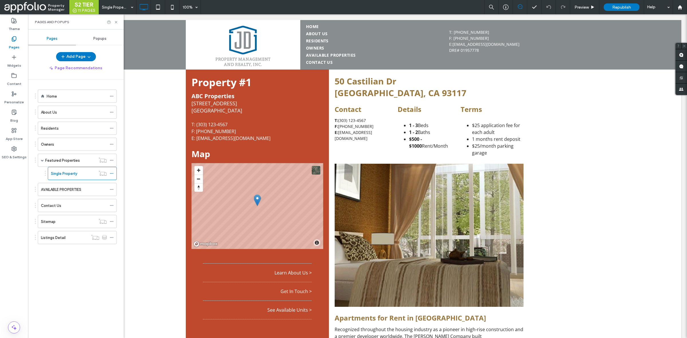
scroll to position [181, 0]
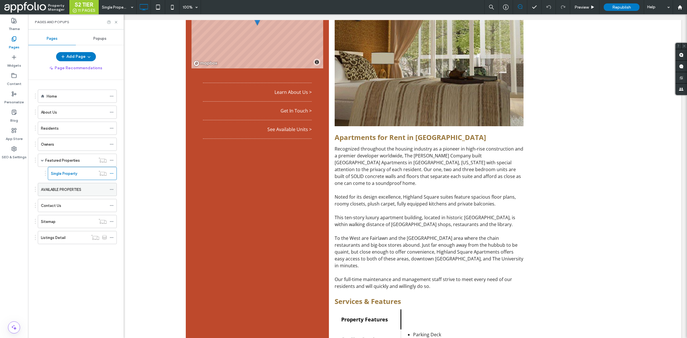
click at [69, 194] on div "AVAILABLE PROPERTIES" at bounding box center [74, 189] width 66 height 13
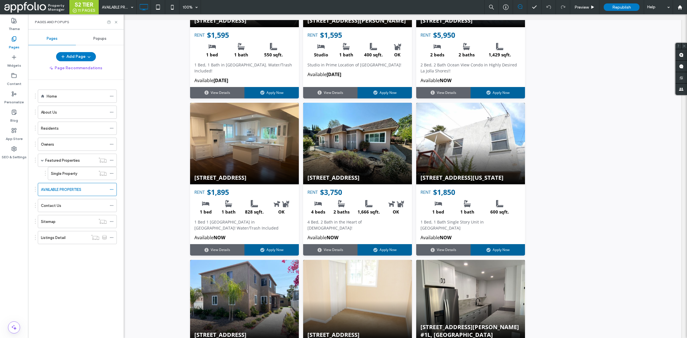
scroll to position [271, 0]
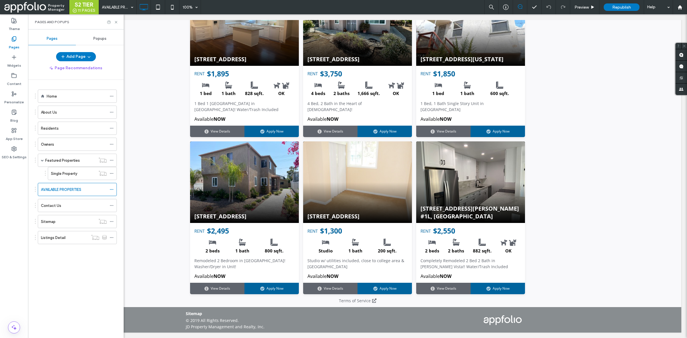
click at [70, 199] on ol "Home About Us Residents Owners Featured Properties Single Property AVAILABLE PR…" at bounding box center [74, 167] width 86 height 155
click at [69, 205] on div "Contact Us" at bounding box center [74, 206] width 66 height 6
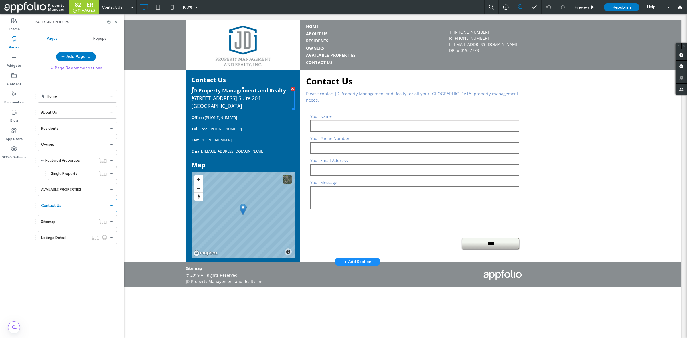
click at [256, 96] on span "[STREET_ADDRESS] Suite 204" at bounding box center [225, 98] width 69 height 7
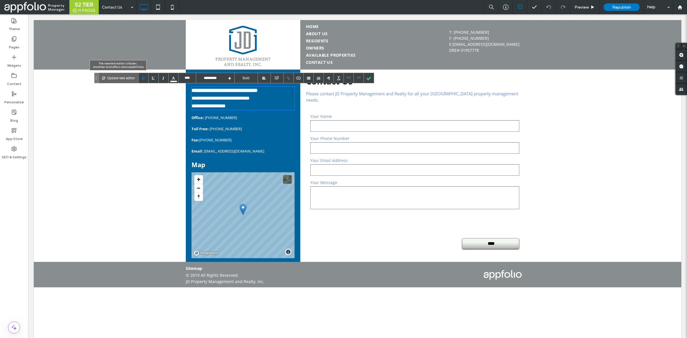
click at [135, 82] on div "Update text editor" at bounding box center [119, 78] width 40 height 10
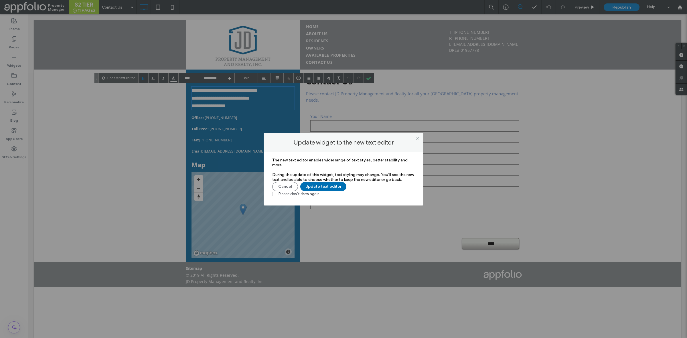
click at [324, 186] on button "Update text editor" at bounding box center [323, 186] width 46 height 9
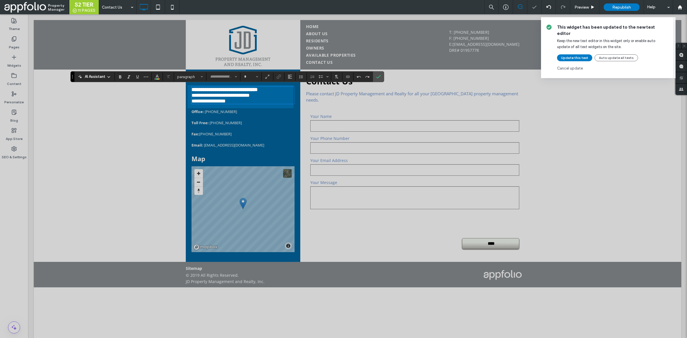
type input "*********"
type input "**"
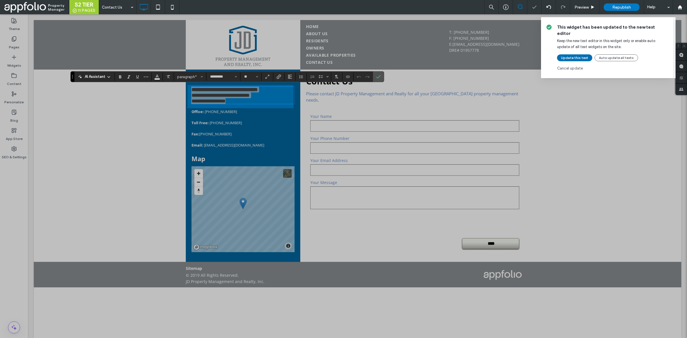
click at [570, 54] on button "Update this text" at bounding box center [574, 57] width 35 height 7
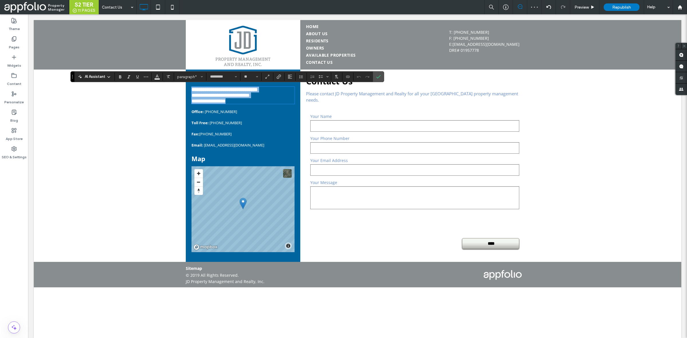
click at [277, 100] on p "**********" at bounding box center [242, 101] width 103 height 6
click at [378, 75] on icon "Confirm" at bounding box center [378, 76] width 5 height 5
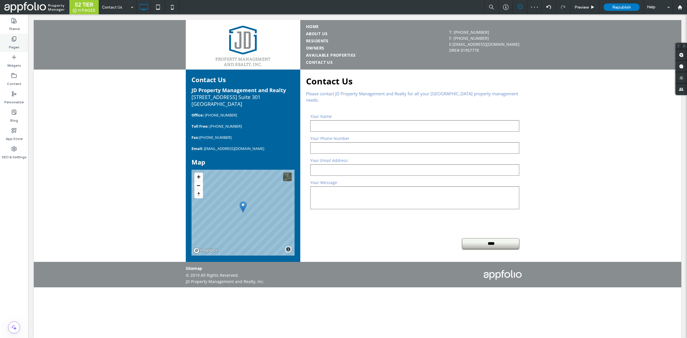
click at [22, 37] on div "Pages" at bounding box center [14, 43] width 28 height 18
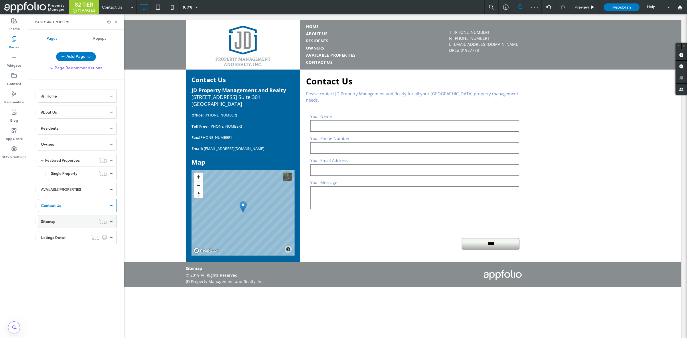
click at [80, 223] on div "Sitemap" at bounding box center [68, 222] width 55 height 6
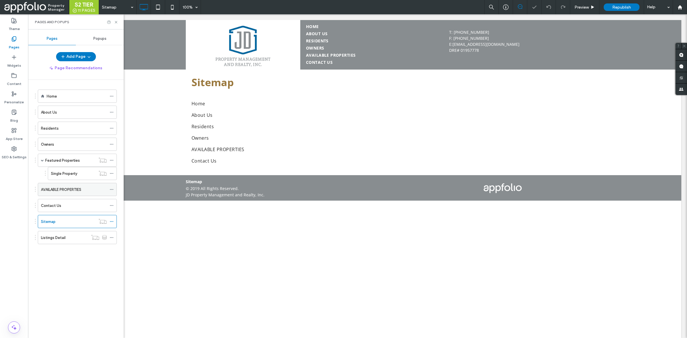
click at [77, 188] on label "AVAILABLE PROPERTIES" at bounding box center [61, 190] width 40 height 10
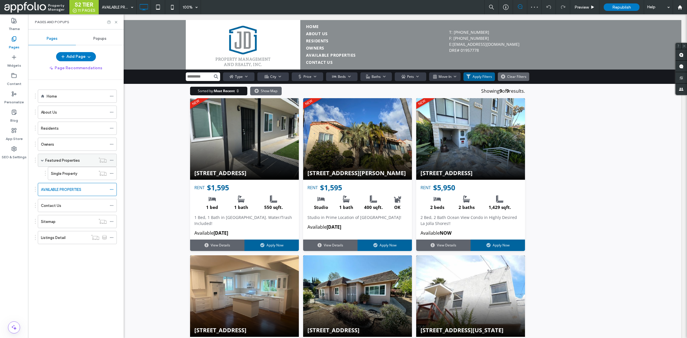
click at [66, 166] on div "Featured Properties" at bounding box center [70, 160] width 50 height 13
click at [66, 143] on div "Owners" at bounding box center [74, 144] width 66 height 6
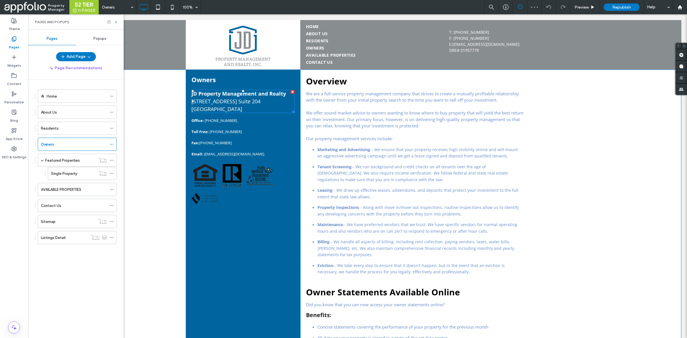
click at [258, 97] on div "JD Property Management and Realty 7840 El Cajon Blvd. Suite 204 La Mesa, CA 919…" at bounding box center [242, 101] width 103 height 23
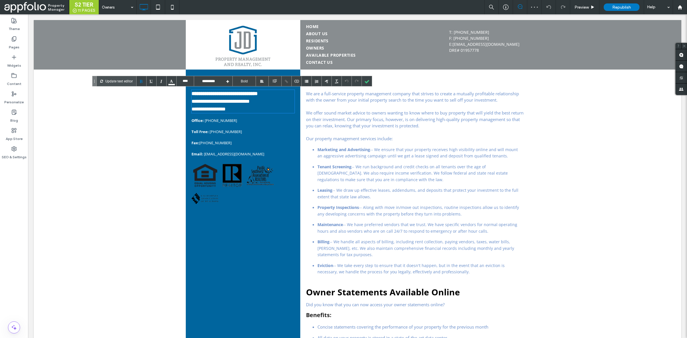
click at [264, 105] on div "**********" at bounding box center [242, 101] width 103 height 23
click at [275, 102] on div "**********" at bounding box center [242, 102] width 103 height 8
click at [368, 78] on div at bounding box center [367, 81] width 10 height 10
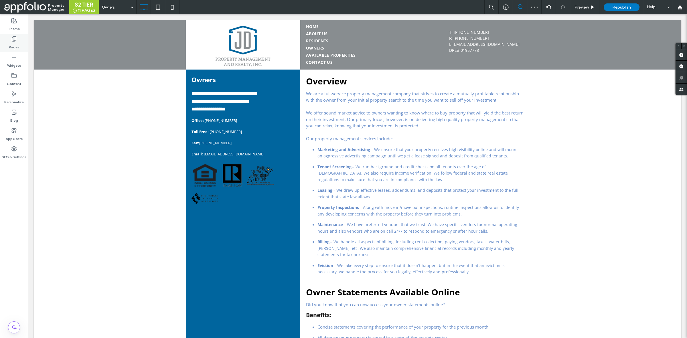
click at [17, 41] on icon at bounding box center [14, 39] width 6 height 6
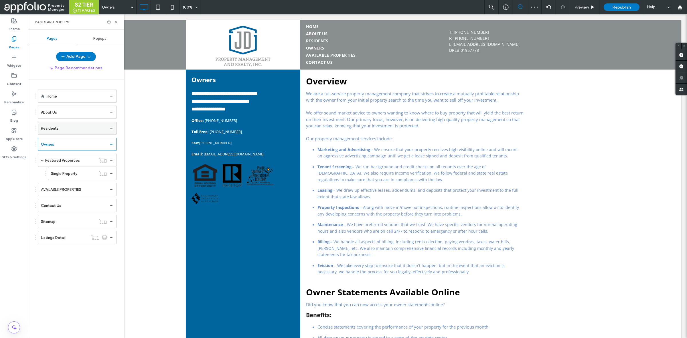
click at [64, 126] on div "Residents" at bounding box center [74, 128] width 66 height 6
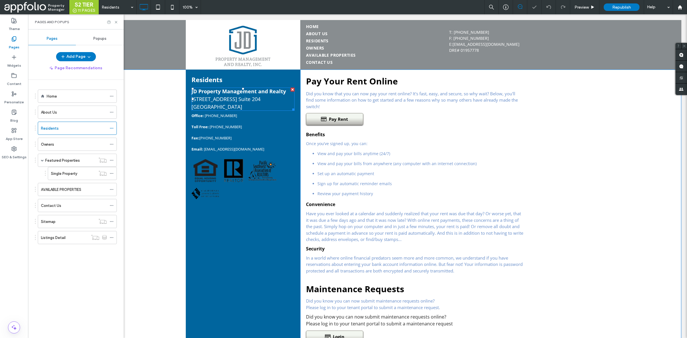
click at [264, 102] on div "7840 El Cajon Blvd. Suite 204" at bounding box center [242, 99] width 103 height 8
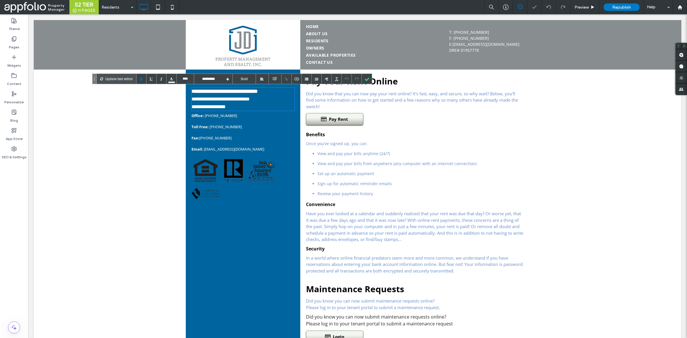
click at [266, 97] on div "**********" at bounding box center [242, 99] width 103 height 8
click at [268, 96] on div "**********" at bounding box center [242, 99] width 103 height 8
click at [367, 79] on div at bounding box center [367, 79] width 10 height 10
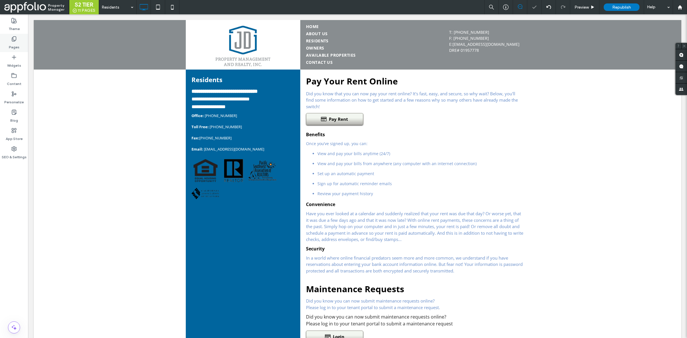
click at [19, 36] on div "Pages" at bounding box center [14, 43] width 28 height 18
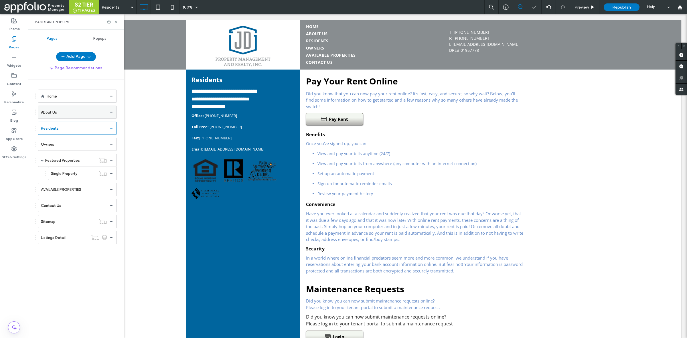
click at [76, 115] on div "About Us" at bounding box center [74, 112] width 66 height 6
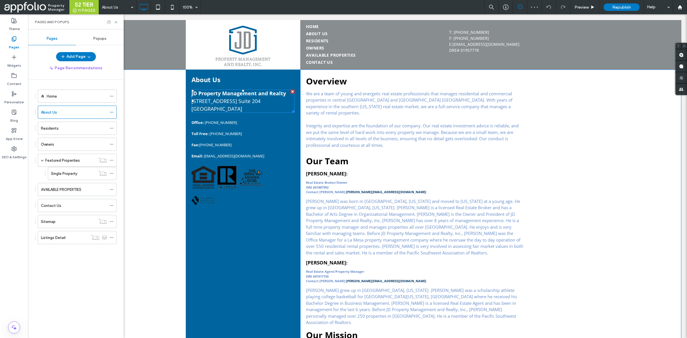
click at [264, 102] on div "7840 El Cajon Blvd. Suite 204" at bounding box center [242, 101] width 103 height 8
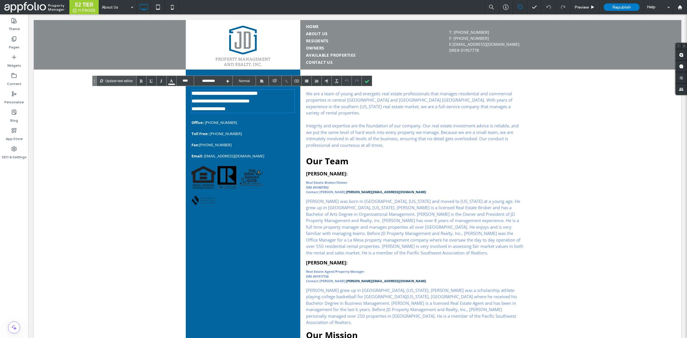
click at [268, 102] on div "**********" at bounding box center [242, 101] width 103 height 8
click at [368, 79] on div at bounding box center [367, 81] width 10 height 10
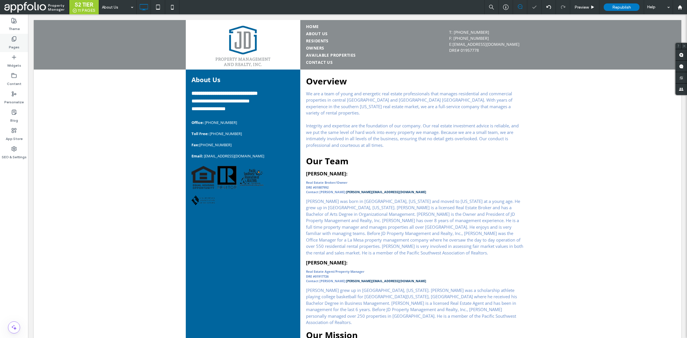
click at [22, 44] on div "Pages" at bounding box center [14, 43] width 28 height 18
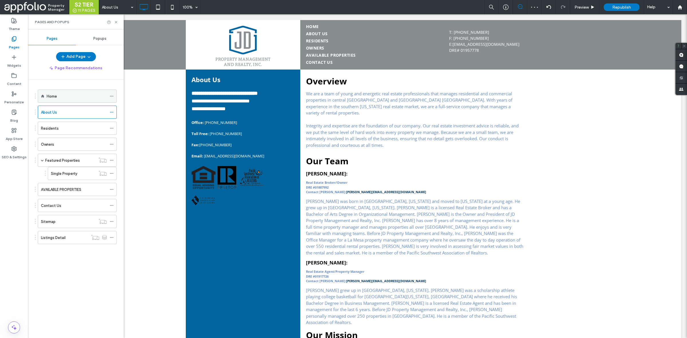
click at [100, 99] on div "Home" at bounding box center [77, 96] width 60 height 6
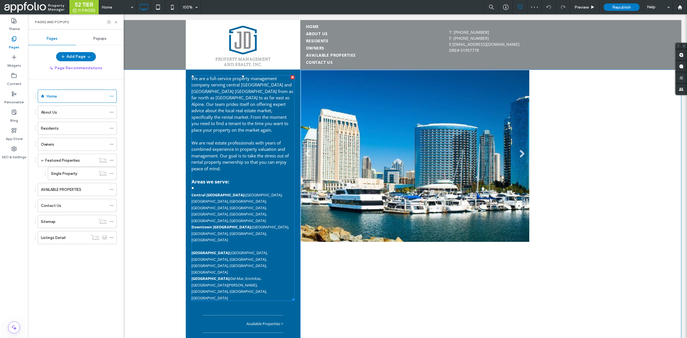
scroll to position [21, 0]
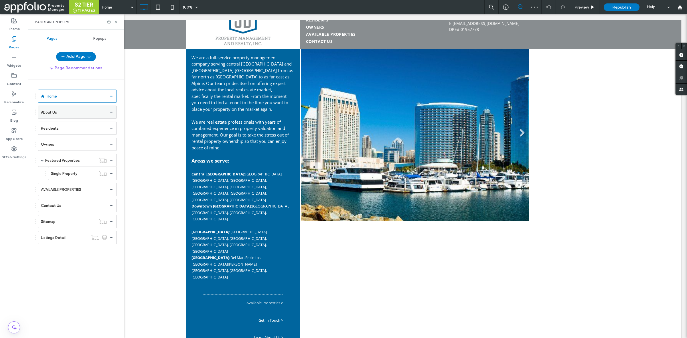
click at [73, 108] on div "About Us" at bounding box center [74, 112] width 66 height 13
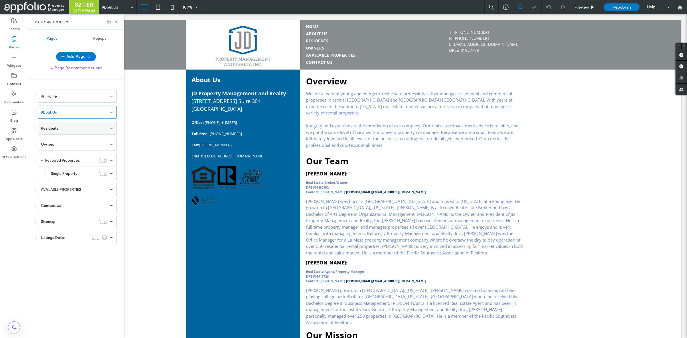
click at [69, 127] on div "Residents" at bounding box center [74, 128] width 66 height 6
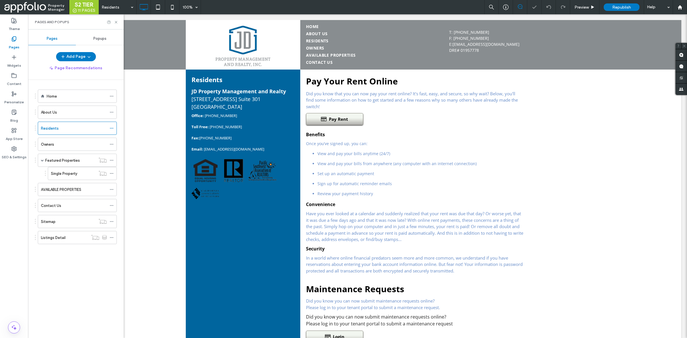
click at [72, 152] on ol "Home About Us Residents Owners Featured Properties Single Property AVAILABLE PR…" at bounding box center [74, 167] width 86 height 155
click at [73, 142] on div "Owners" at bounding box center [74, 144] width 66 height 6
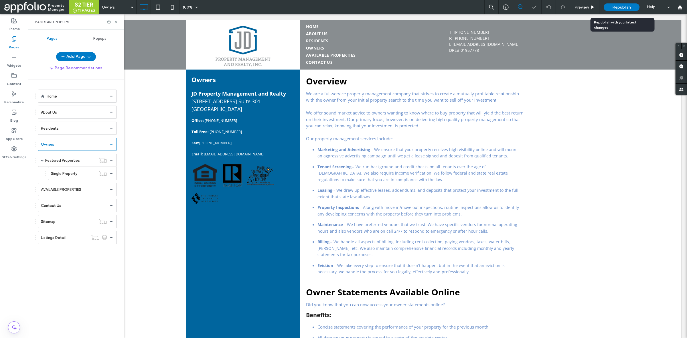
click at [617, 12] on div "Republish" at bounding box center [622, 7] width 36 height 14
click at [617, 7] on span "Republish" at bounding box center [621, 7] width 19 height 5
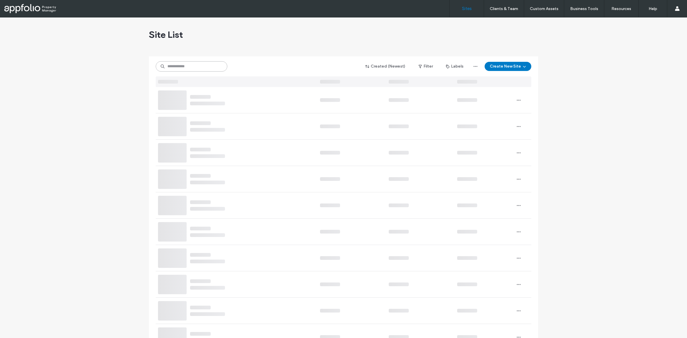
click at [195, 67] on input at bounding box center [192, 66] width 72 height 10
paste input "**********"
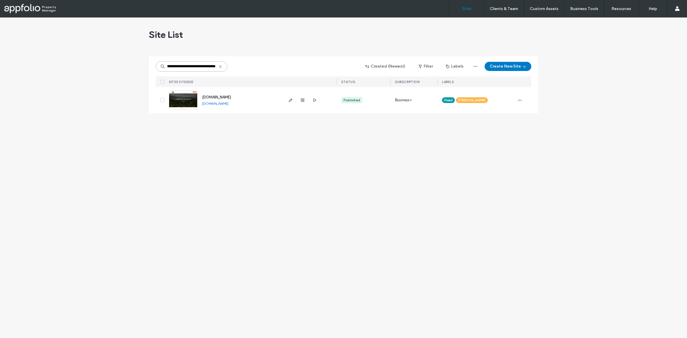
type input "**********"
click at [180, 103] on link at bounding box center [183, 99] width 29 height 19
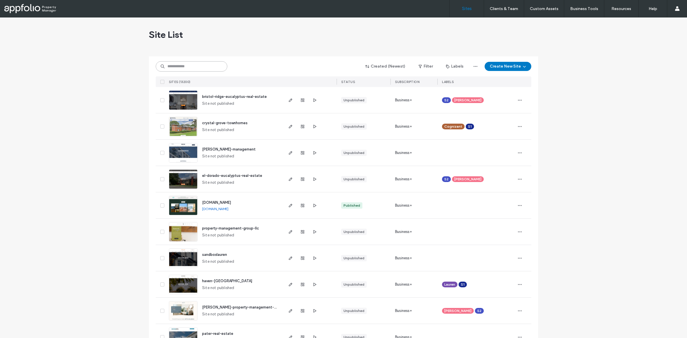
click at [218, 69] on input at bounding box center [192, 66] width 72 height 10
paste input "**********"
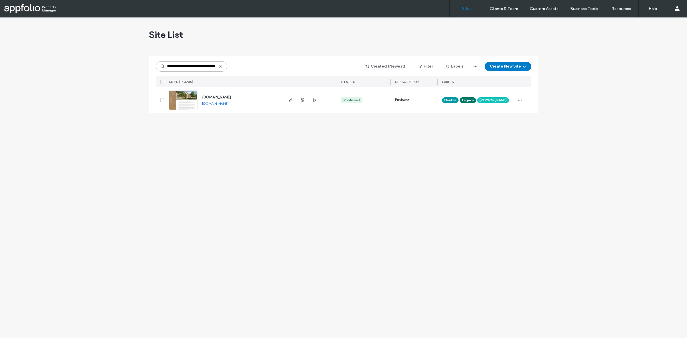
type input "**********"
click at [184, 96] on link at bounding box center [183, 99] width 29 height 19
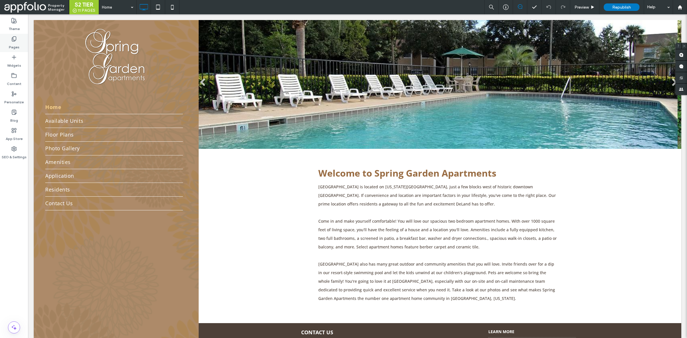
click at [22, 36] on div "Pages" at bounding box center [14, 43] width 28 height 18
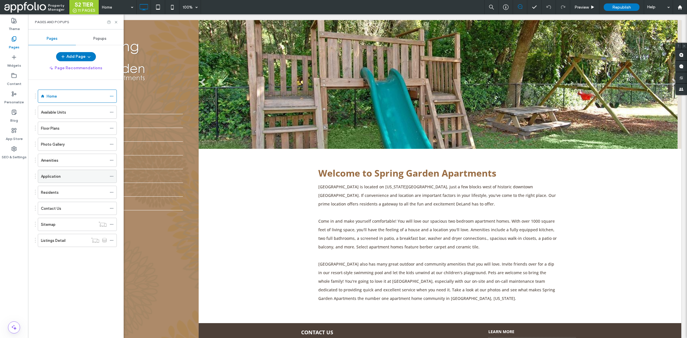
click at [57, 178] on label "Application" at bounding box center [51, 176] width 20 height 10
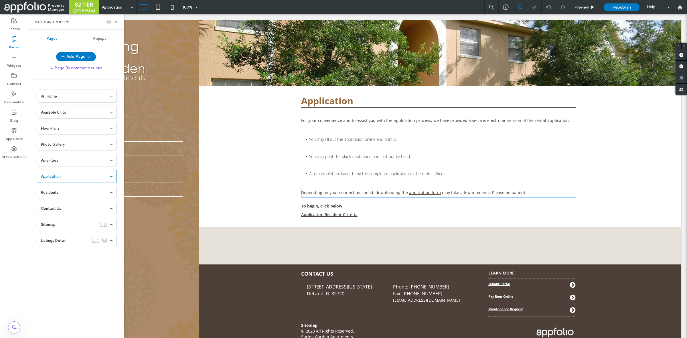
scroll to position [11, 0]
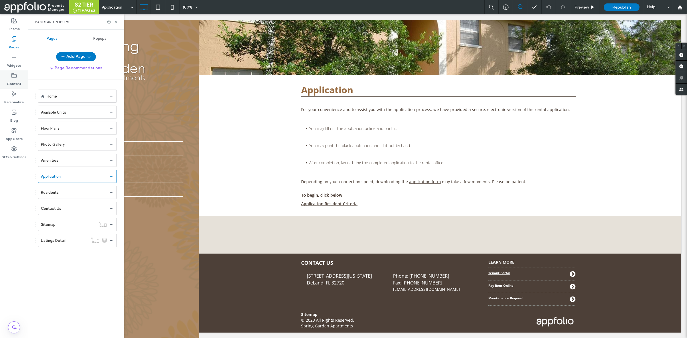
click at [19, 79] on label "Content" at bounding box center [14, 82] width 15 height 8
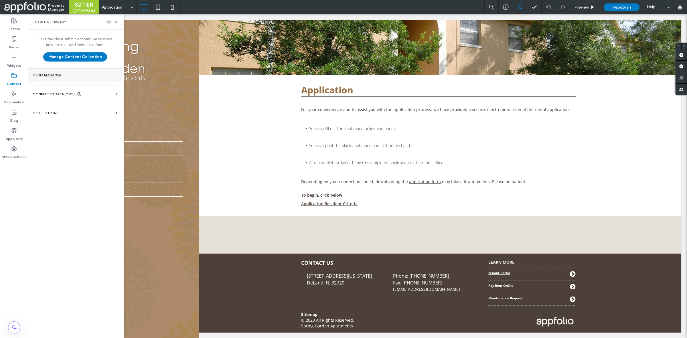
click at [90, 75] on label "Media Manager" at bounding box center [75, 75] width 85 height 4
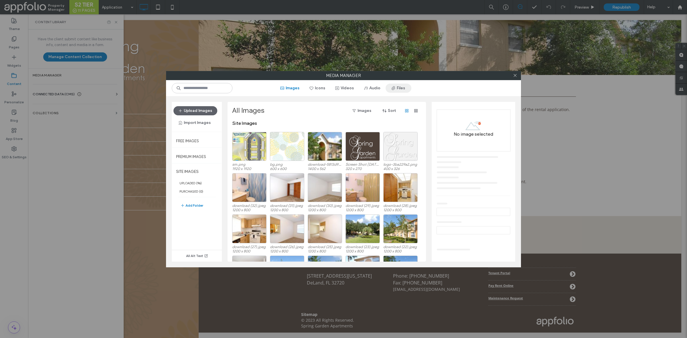
click at [403, 88] on button "Files" at bounding box center [399, 88] width 26 height 9
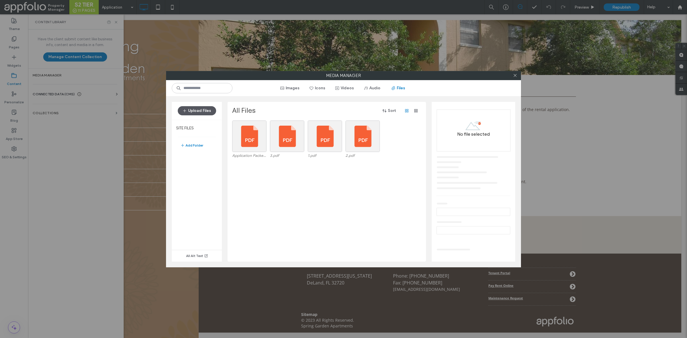
click at [191, 108] on button "Upload Files" at bounding box center [197, 110] width 38 height 9
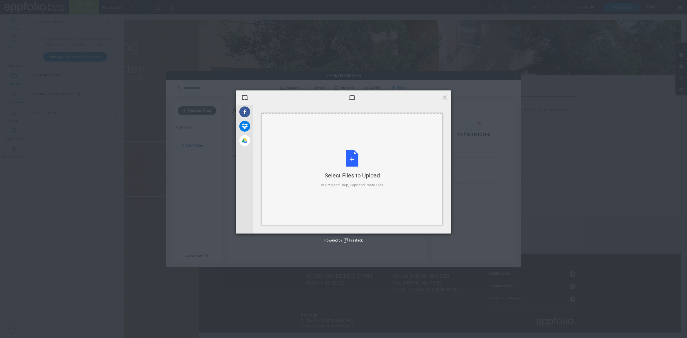
click at [363, 166] on div "Select Files to Upload or Drag and Drop, Copy and Paste Files" at bounding box center [352, 169] width 63 height 38
click at [433, 224] on span "Upload 1" at bounding box center [433, 226] width 11 height 4
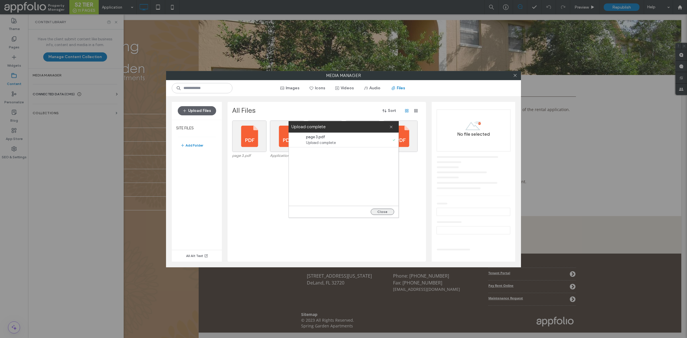
click at [384, 212] on button "Close" at bounding box center [382, 212] width 23 height 6
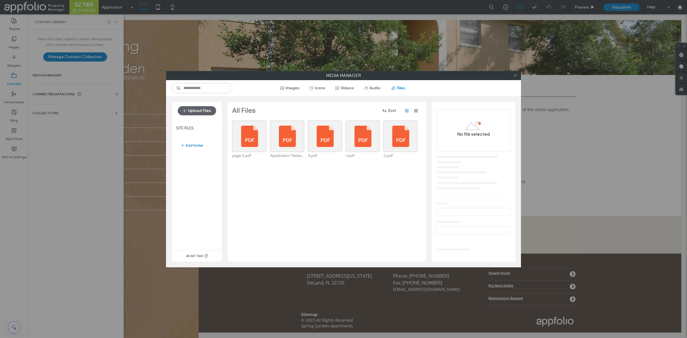
click at [517, 76] on icon at bounding box center [515, 75] width 4 height 4
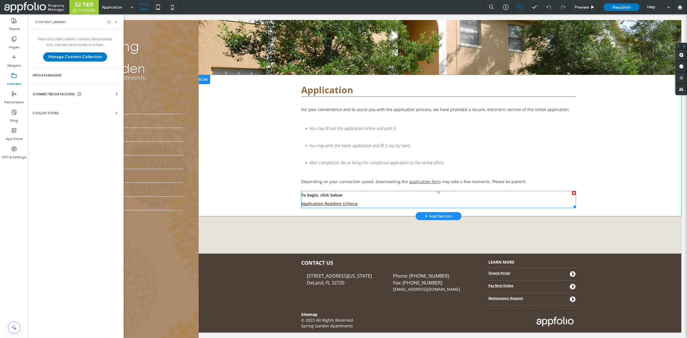
click at [355, 207] on p "Application Resident Criteria" at bounding box center [438, 203] width 275 height 9
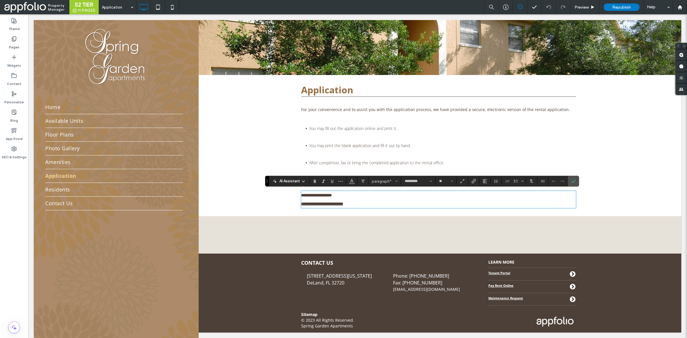
click at [360, 203] on p "**********" at bounding box center [438, 203] width 275 height 9
click at [474, 184] on span "Link" at bounding box center [472, 181] width 3 height 8
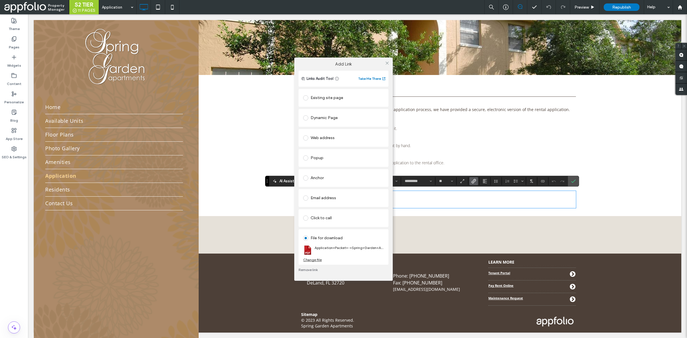
click at [313, 258] on div "Change file" at bounding box center [312, 260] width 19 height 4
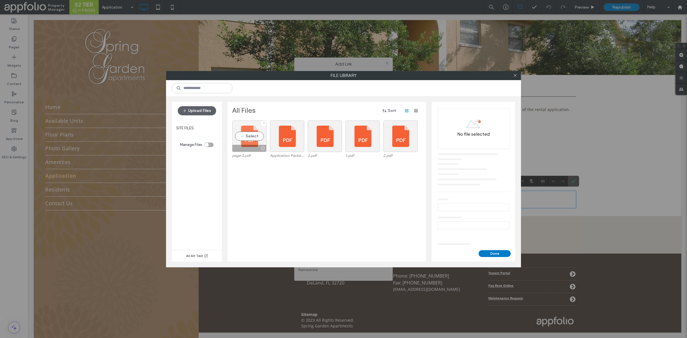
click at [257, 139] on div "Select" at bounding box center [249, 135] width 34 height 31
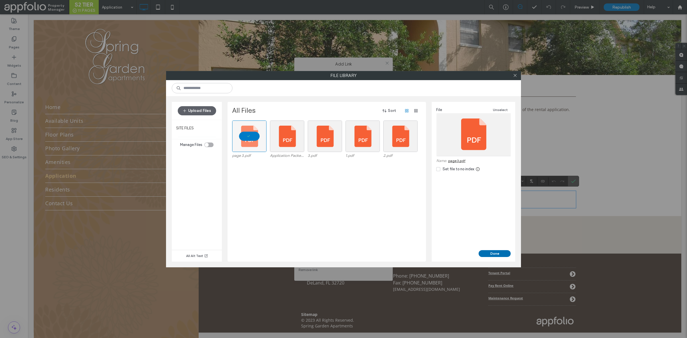
click at [503, 253] on button "Done" at bounding box center [495, 253] width 32 height 7
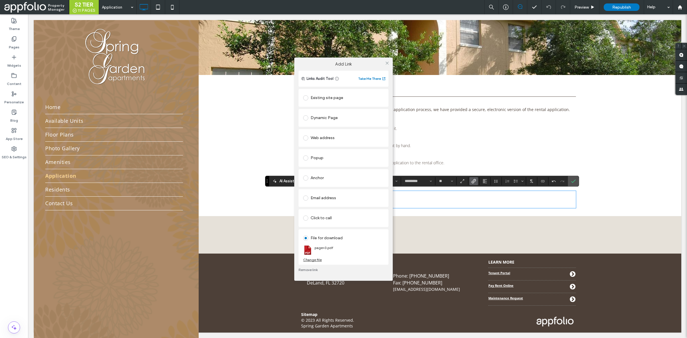
click at [574, 181] on div "Add Link Links Audit Tool Take Me There Existing site page Dynamic Page Web add…" at bounding box center [343, 169] width 687 height 338
click at [388, 60] on span at bounding box center [387, 63] width 4 height 9
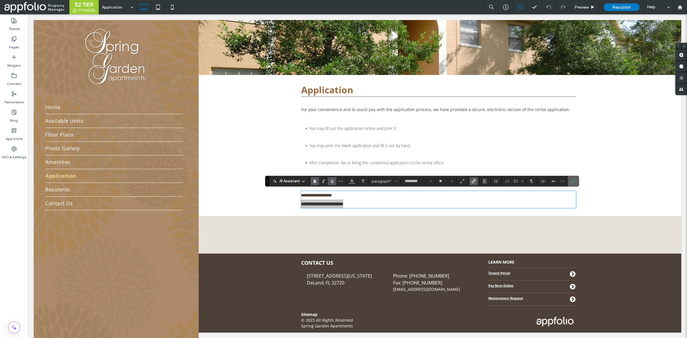
click at [577, 181] on label "Confirm" at bounding box center [573, 181] width 9 height 10
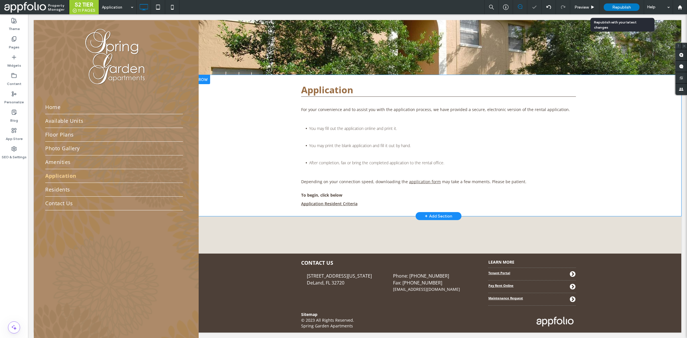
click at [617, 2] on div "Republish" at bounding box center [622, 7] width 36 height 14
click at [616, 5] on span "Republish" at bounding box center [621, 7] width 19 height 5
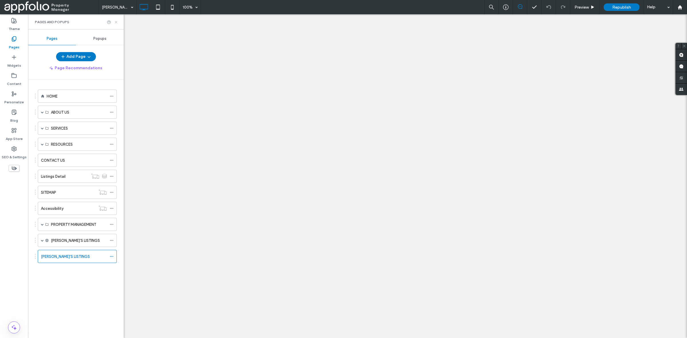
click at [115, 22] on icon at bounding box center [116, 22] width 4 height 4
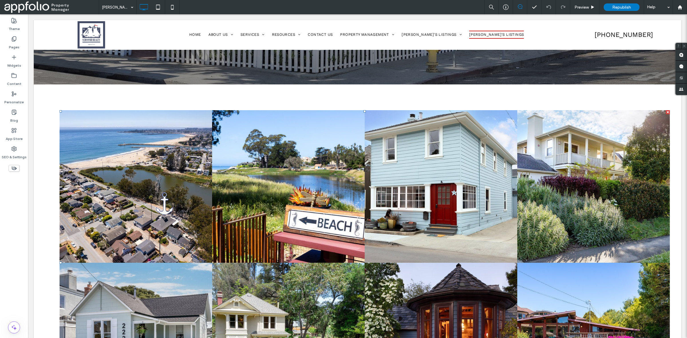
scroll to position [77, 0]
click at [618, 6] on span "Republish" at bounding box center [621, 7] width 19 height 5
